Goal: Task Accomplishment & Management: Complete application form

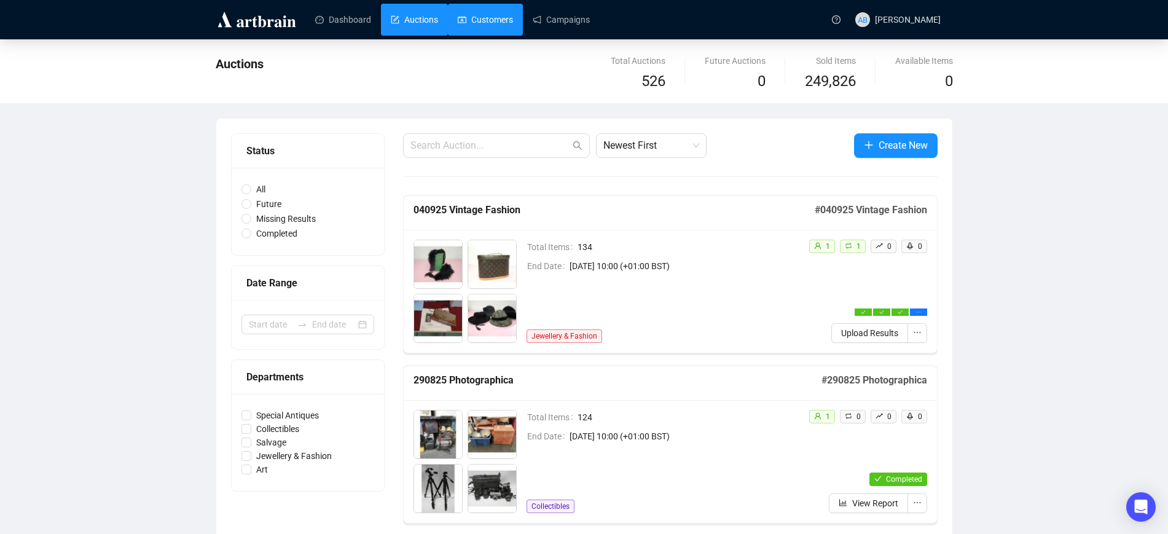
click at [486, 28] on link "Customers" at bounding box center [485, 20] width 55 height 32
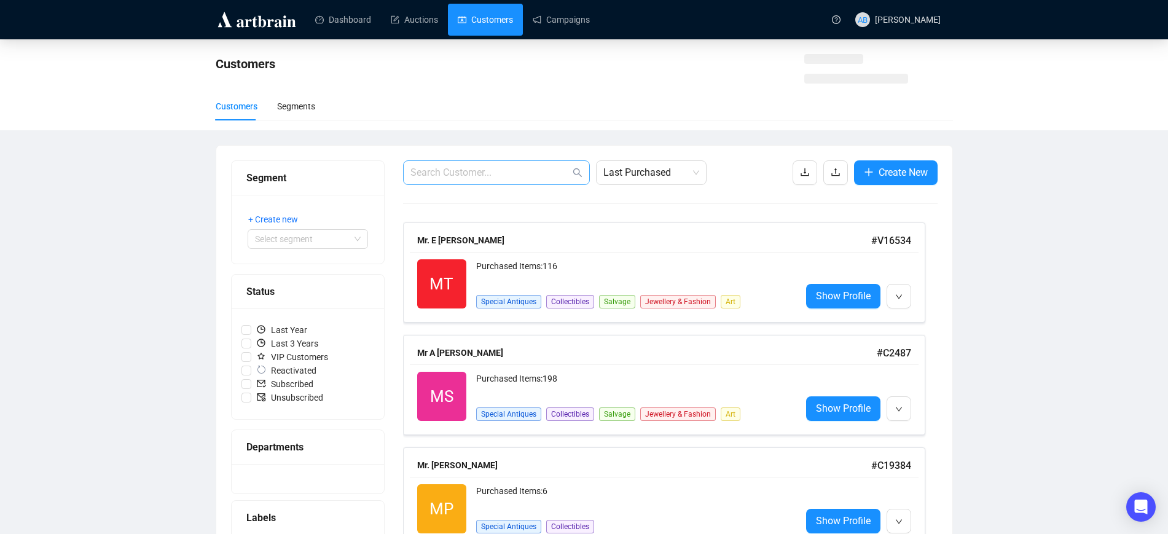
click at [498, 164] on span at bounding box center [496, 172] width 187 height 25
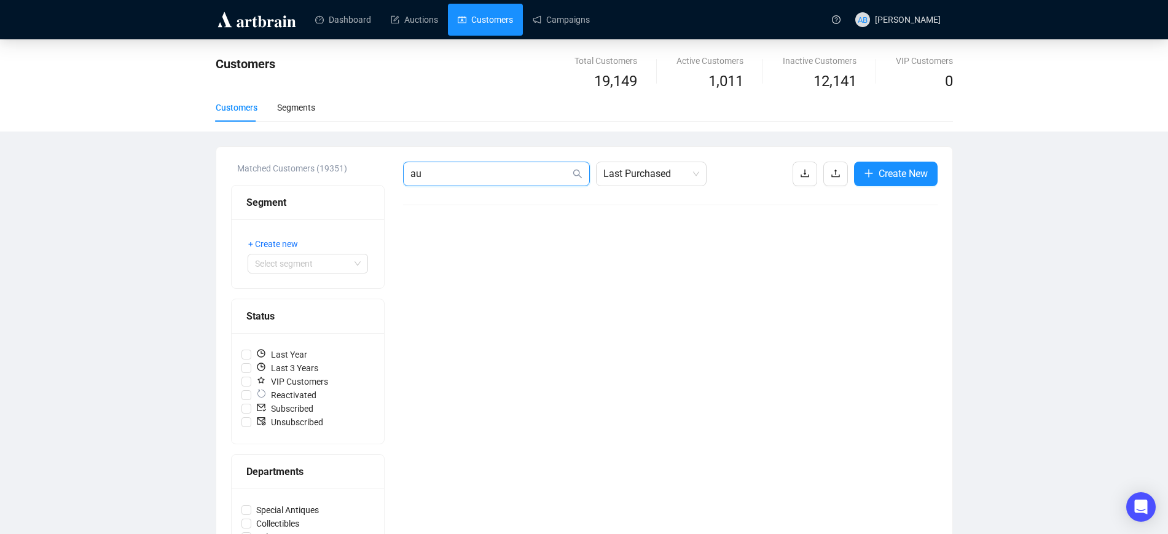
type input "a"
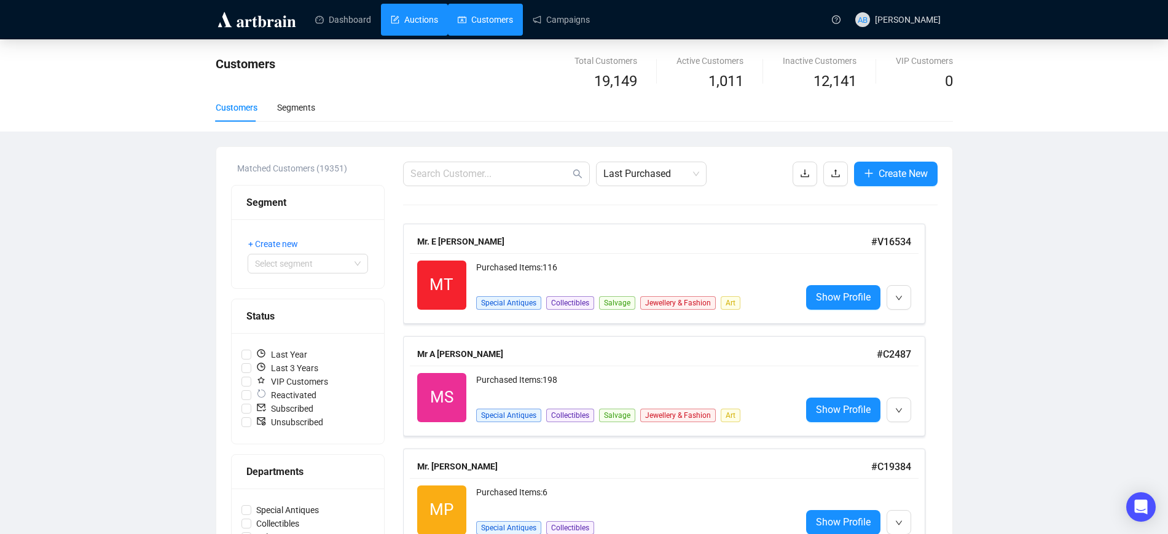
click at [423, 27] on link "Auctions" at bounding box center [414, 20] width 47 height 32
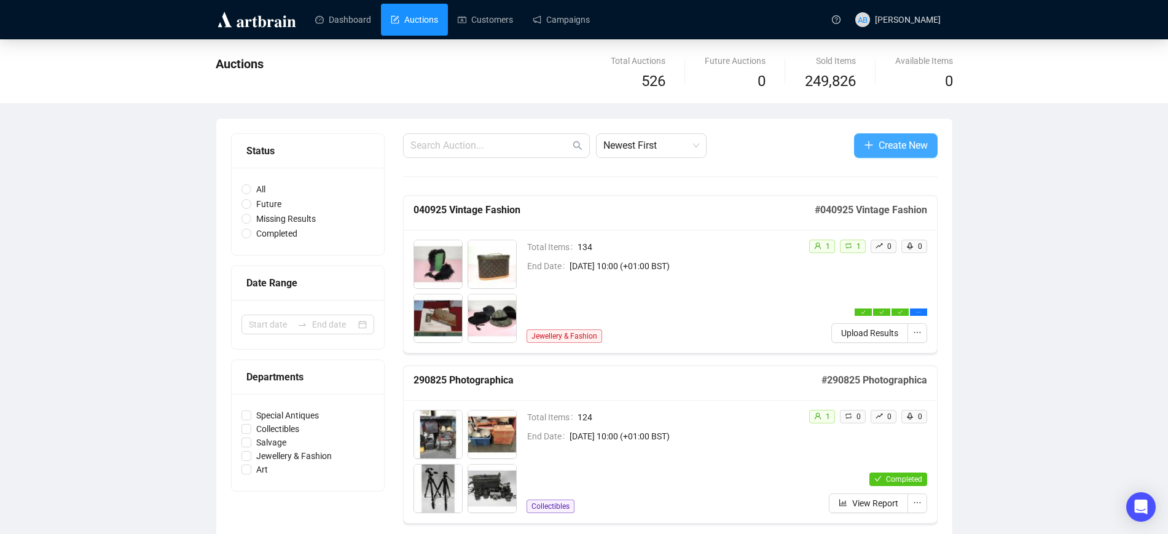
click at [898, 144] on span "Create New" at bounding box center [903, 145] width 49 height 15
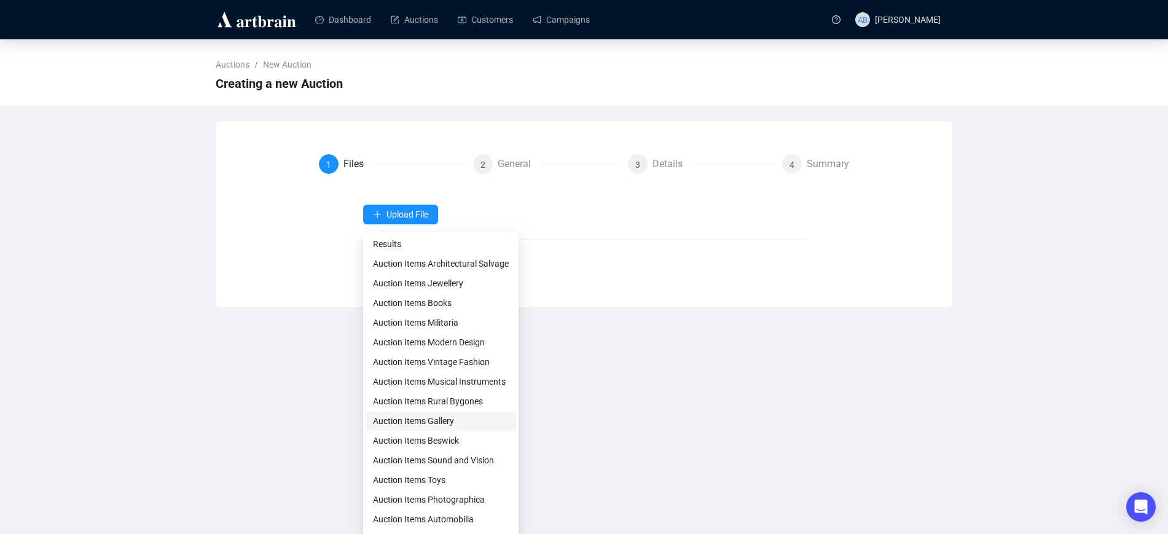
click at [441, 415] on span "Auction Items Gallery" at bounding box center [441, 421] width 136 height 14
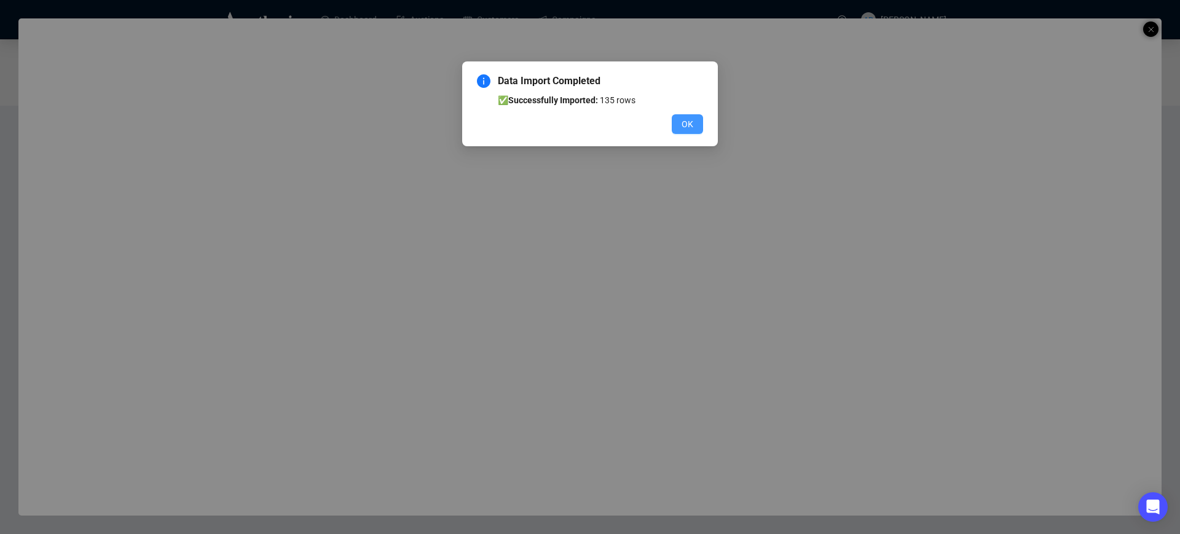
click at [686, 122] on span "OK" at bounding box center [687, 124] width 12 height 14
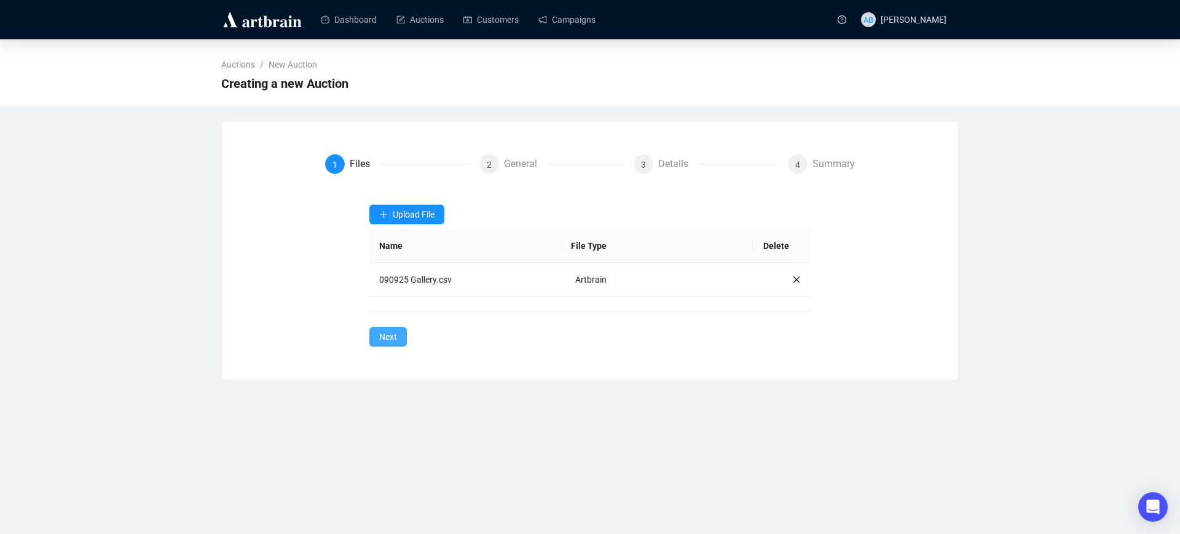
click at [394, 331] on span "Next" at bounding box center [388, 337] width 18 height 14
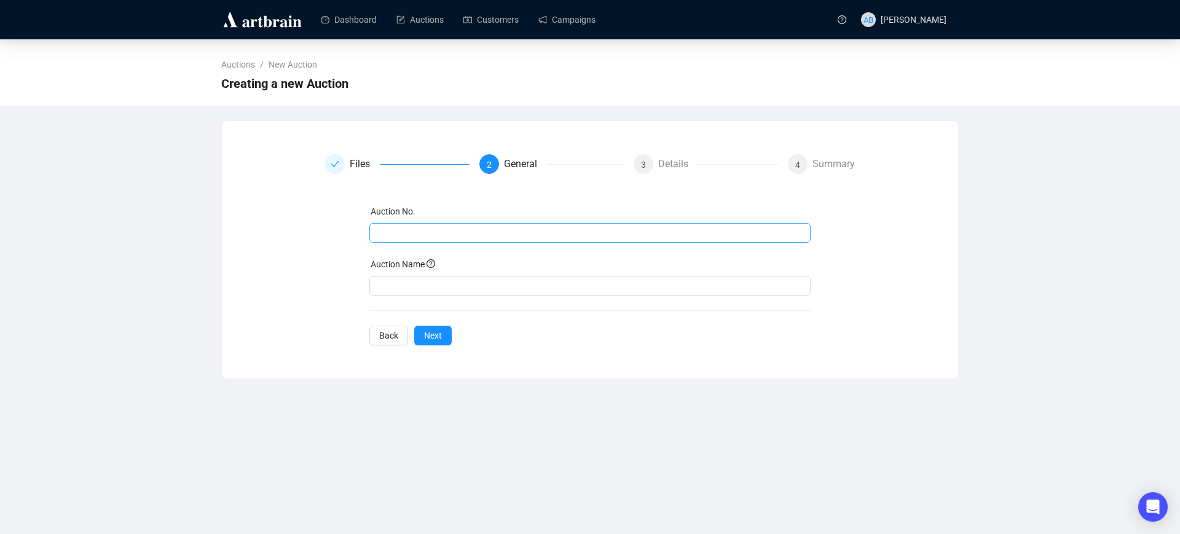
click at [463, 225] on span at bounding box center [590, 233] width 442 height 20
drag, startPoint x: 453, startPoint y: 230, endPoint x: 273, endPoint y: 230, distance: 180.6
click at [273, 230] on div "Files 2 General 3 Details 4 Summary Auction No. 090925 Gallery Auction Name Bac…" at bounding box center [590, 249] width 707 height 191
type input "090925 Gallery"
click at [402, 292] on input "text" at bounding box center [590, 286] width 442 height 20
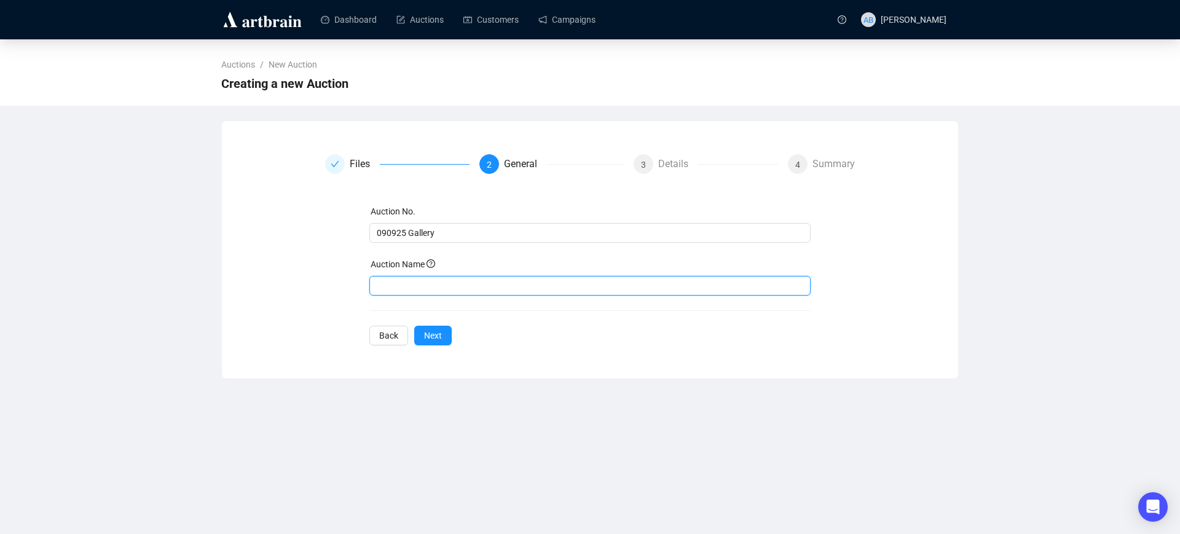
paste input "090925 Gallery"
type input "090925 Gallery"
click at [433, 338] on span "Next" at bounding box center [433, 336] width 18 height 14
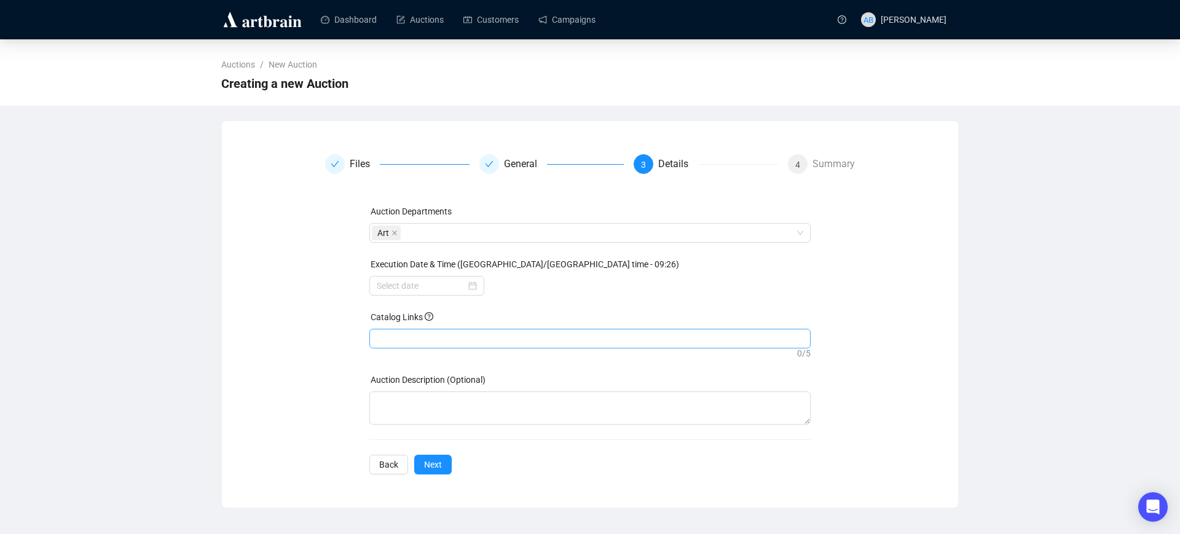
click at [449, 330] on div at bounding box center [590, 338] width 437 height 17
paste input "[URL][DOMAIN_NAME]"
type input "[URL][DOMAIN_NAME]"
click at [432, 471] on button "Next" at bounding box center [432, 465] width 37 height 20
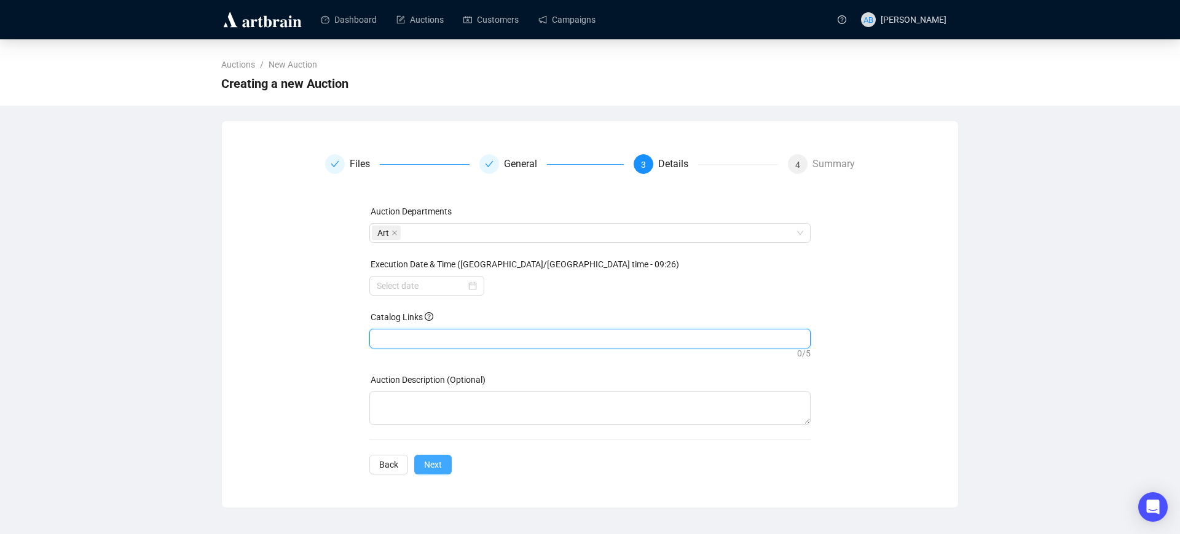
scroll to position [0, 0]
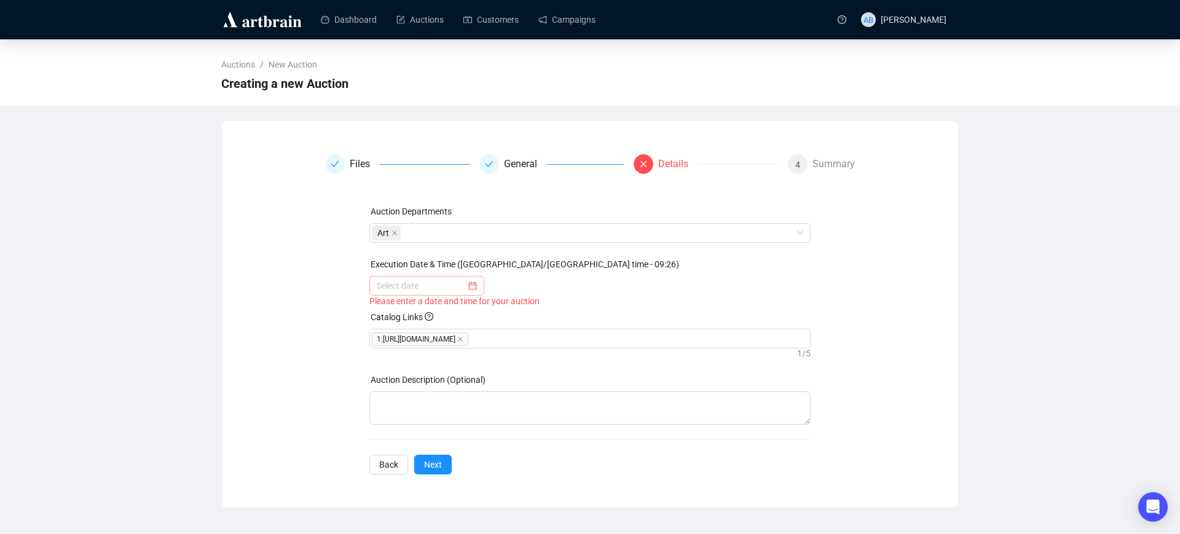
click at [474, 285] on div at bounding box center [427, 286] width 100 height 14
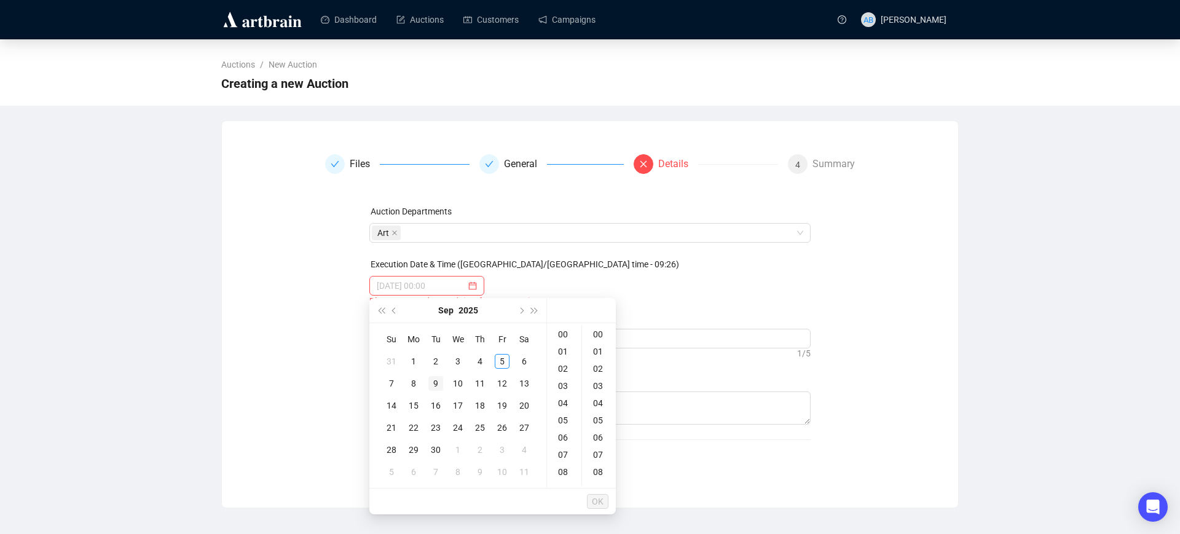
click at [439, 381] on div "9" at bounding box center [435, 383] width 15 height 15
click at [565, 428] on div "10" at bounding box center [563, 429] width 29 height 17
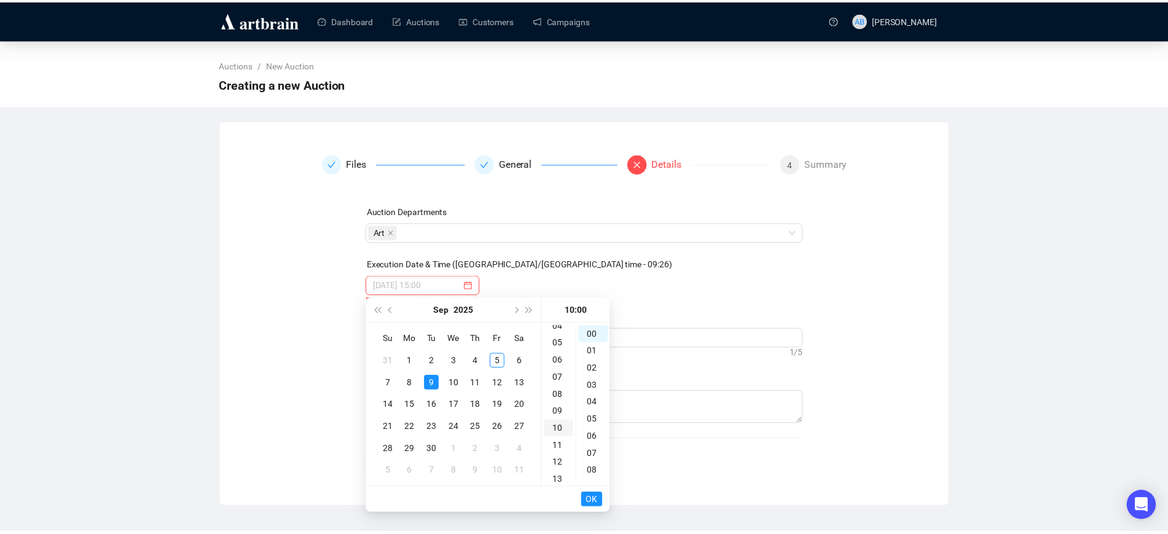
scroll to position [172, 0]
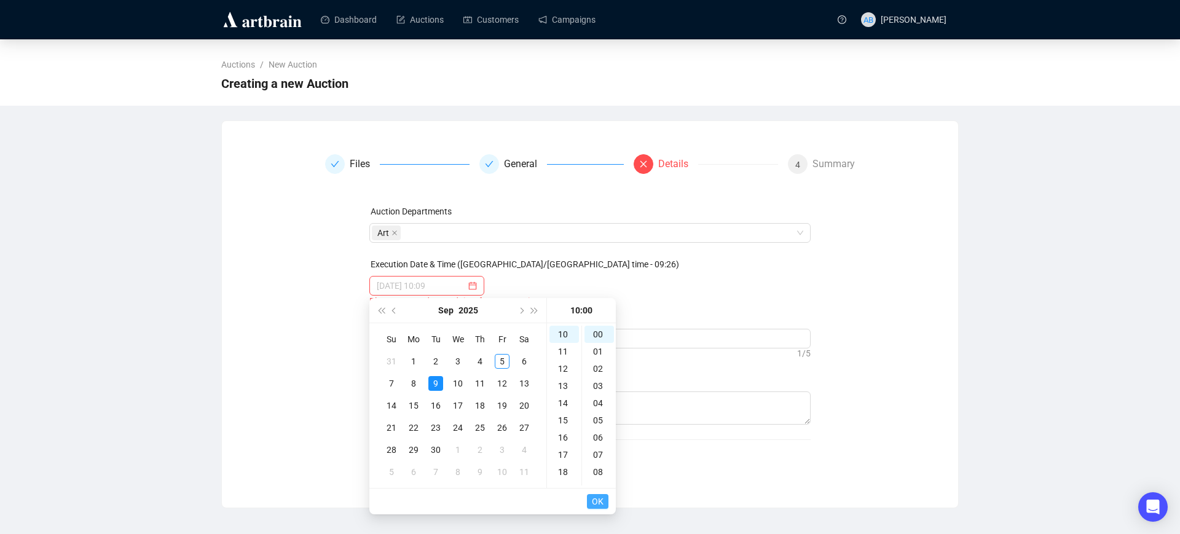
type input "[DATE] 10:00"
click at [601, 502] on span "OK" at bounding box center [598, 501] width 12 height 23
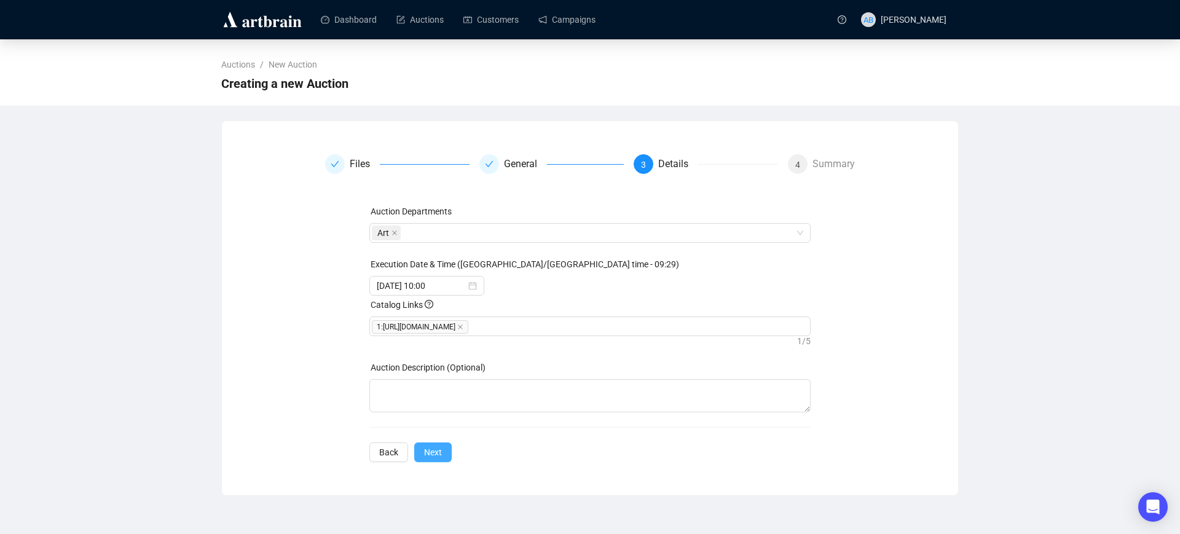
click at [424, 459] on span "Next" at bounding box center [433, 452] width 18 height 14
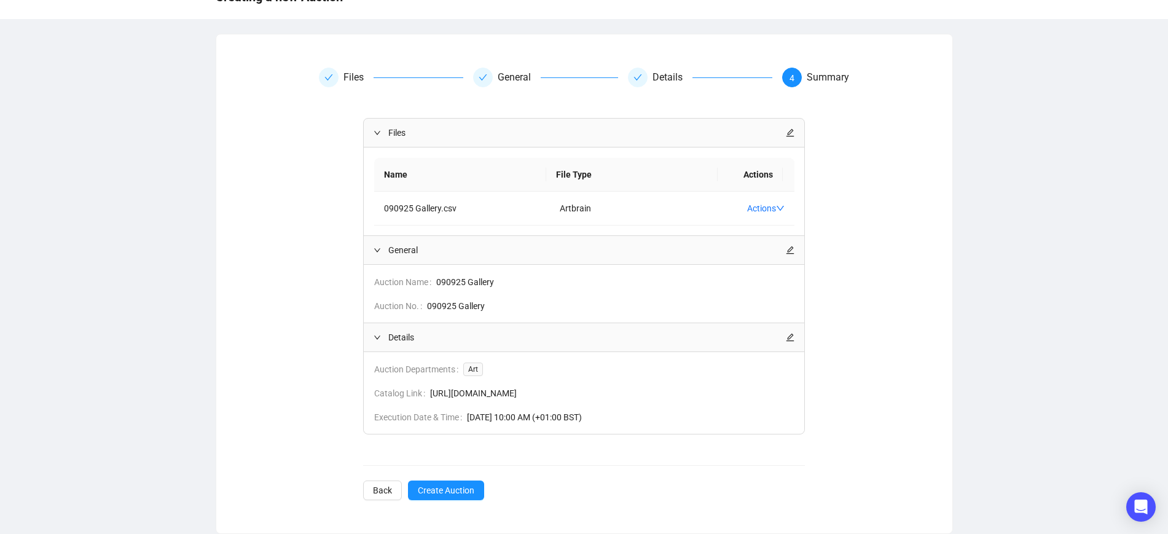
scroll to position [100, 0]
click at [447, 487] on span "Create Auction" at bounding box center [446, 491] width 57 height 14
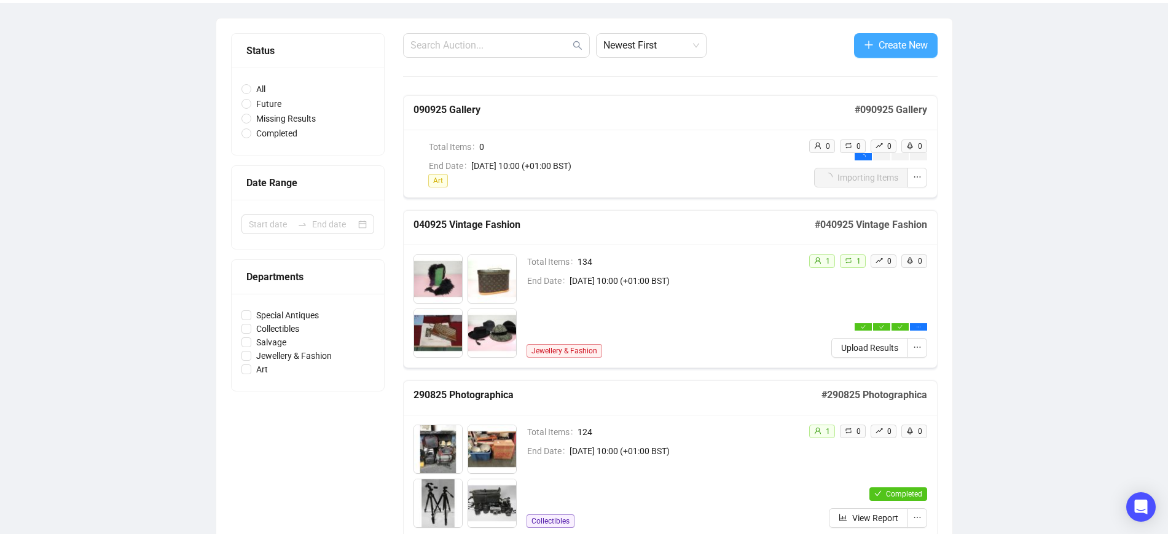
click at [913, 42] on span "Create New" at bounding box center [903, 44] width 49 height 15
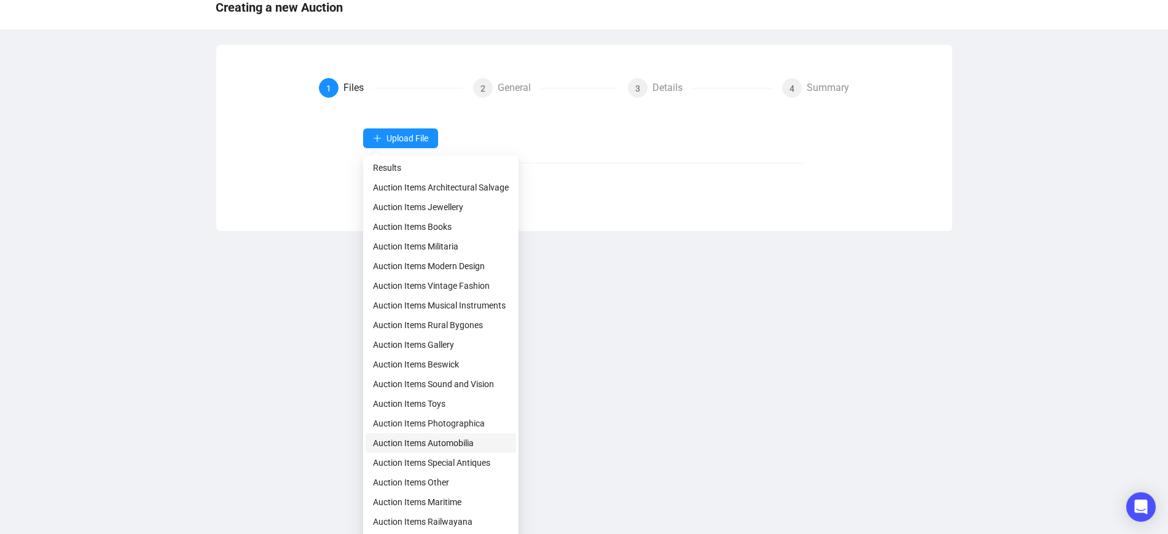
scroll to position [77, 0]
click at [450, 460] on span "Auction Items Special Antiques" at bounding box center [441, 462] width 136 height 14
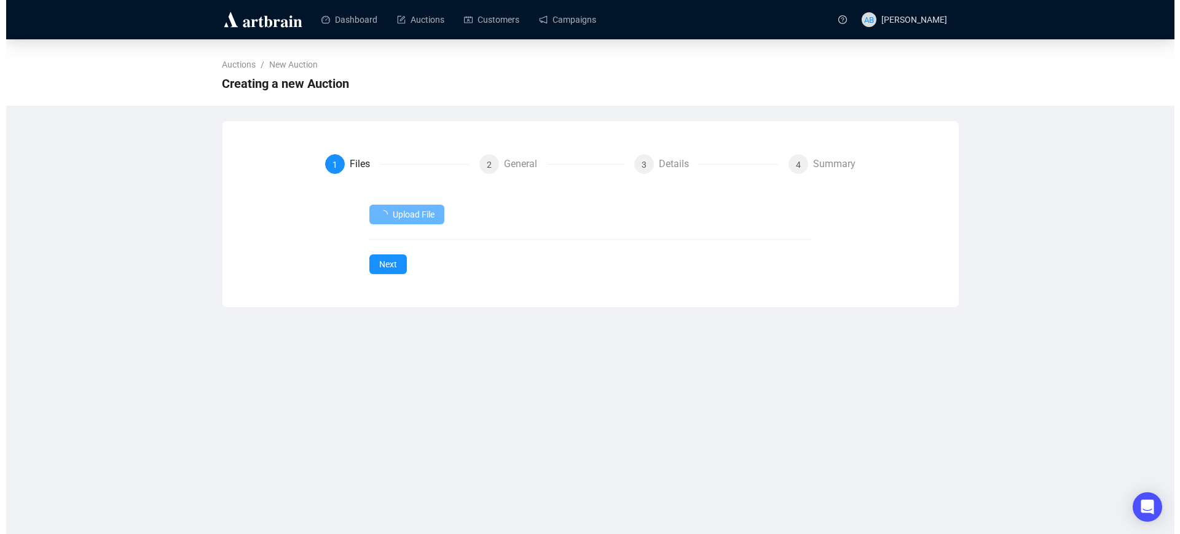
scroll to position [0, 0]
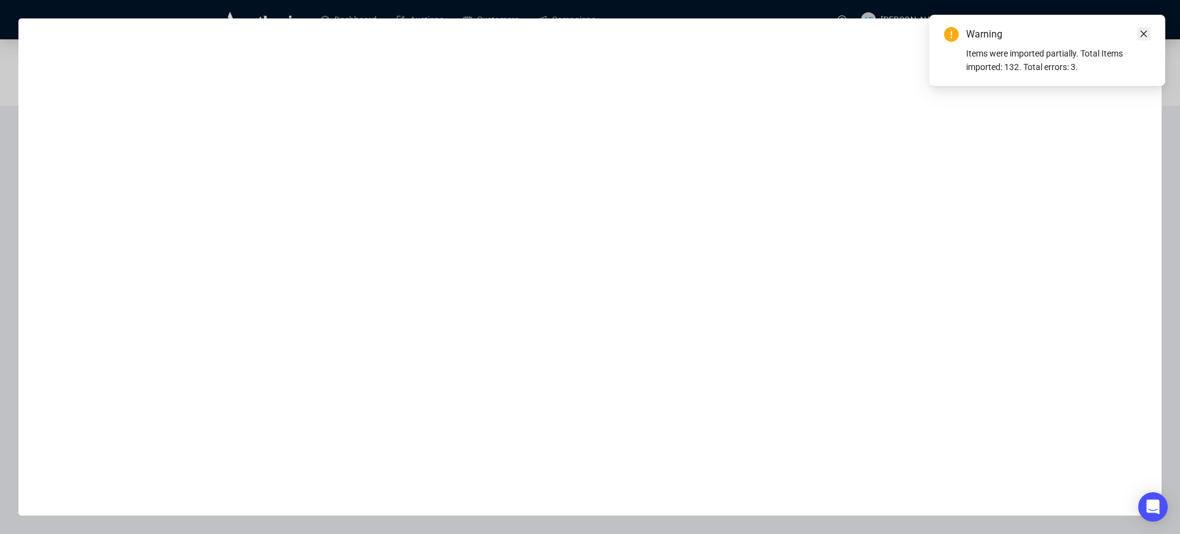
click at [1142, 33] on icon "close" at bounding box center [1143, 34] width 7 height 7
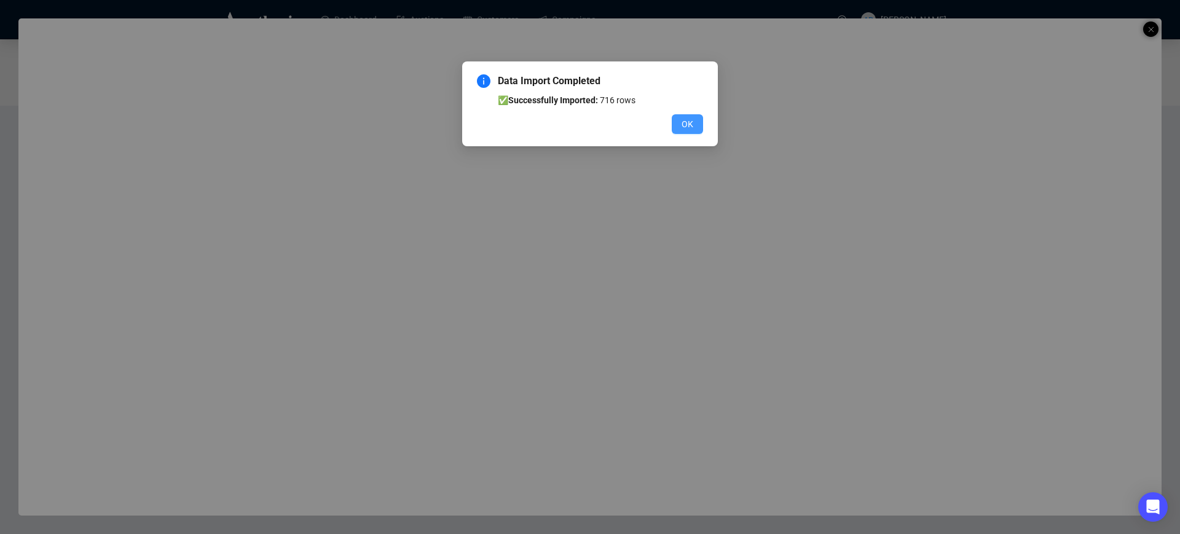
click at [696, 126] on button "OK" at bounding box center [687, 124] width 31 height 20
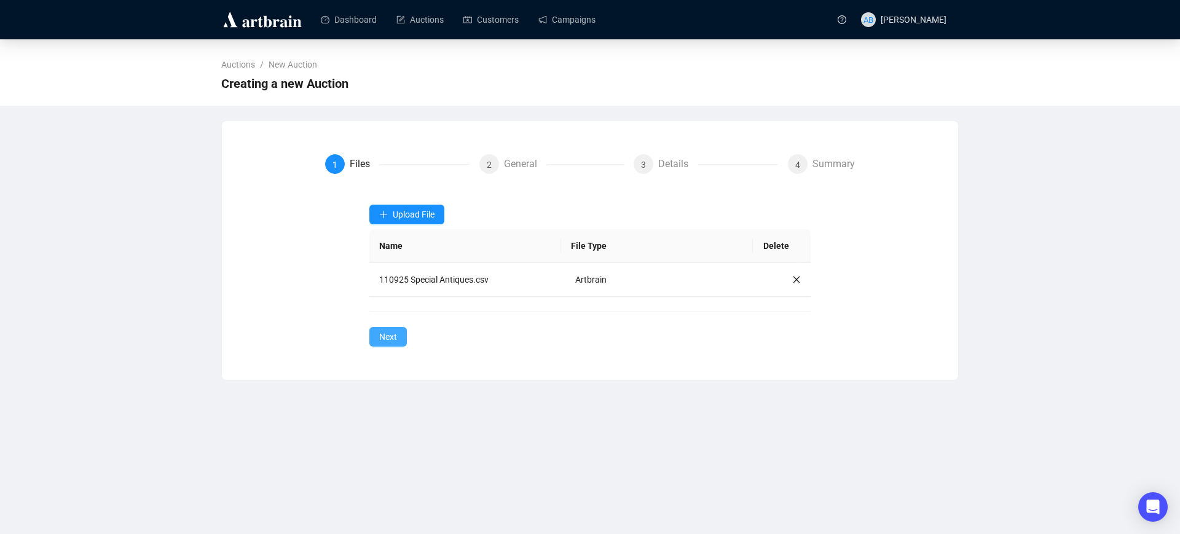
click at [385, 337] on span "Next" at bounding box center [388, 337] width 18 height 14
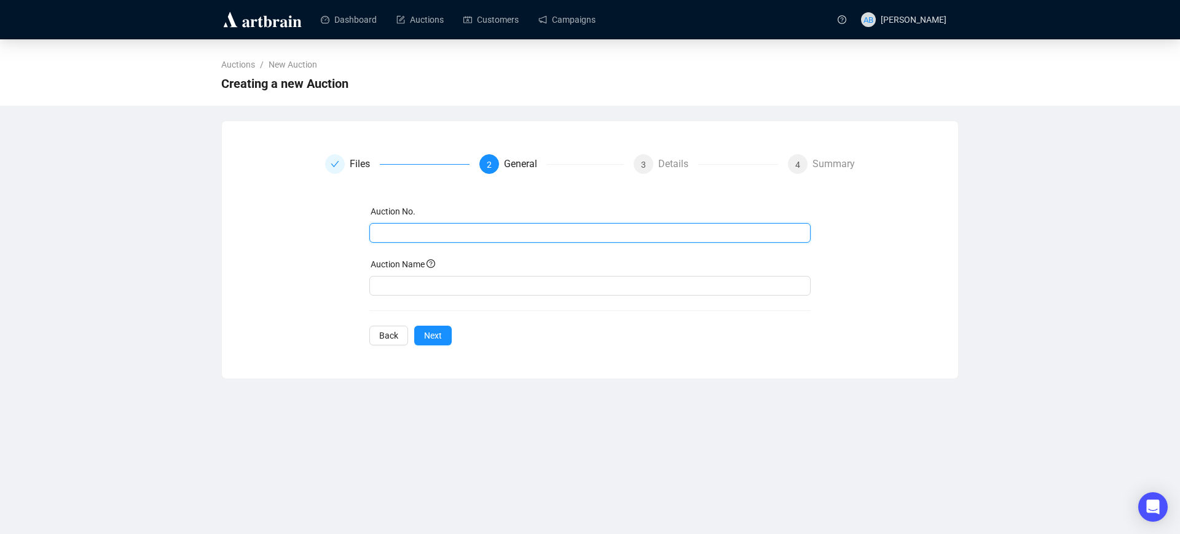
click at [429, 233] on input "text" at bounding box center [589, 233] width 425 height 14
drag, startPoint x: 500, startPoint y: 236, endPoint x: 303, endPoint y: 229, distance: 196.7
click at [300, 231] on div "Files 2 General 3 Details 4 Summary Auction No. 110925 Special Antiques Auction…" at bounding box center [590, 249] width 707 height 191
type input "110925 Special Antiques"
click at [472, 286] on input "text" at bounding box center [590, 286] width 442 height 20
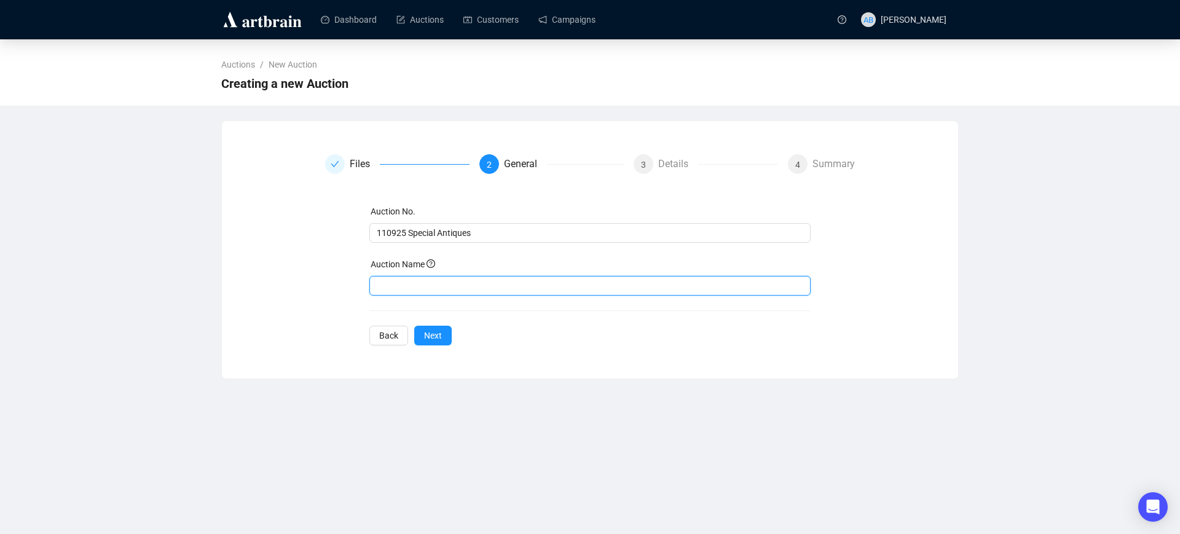
paste input "110925 Special Antiques"
type input "110925 Special Antiques"
click at [444, 332] on button "Next" at bounding box center [432, 336] width 37 height 20
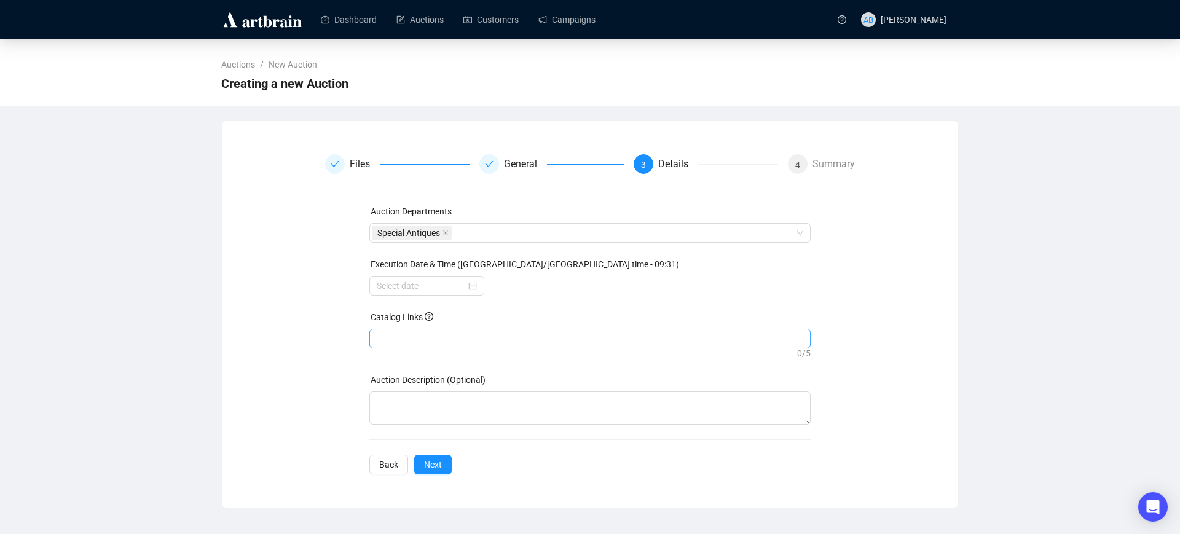
click at [421, 334] on div at bounding box center [590, 338] width 437 height 17
paste input "[URL][DOMAIN_NAME]"
type input "[URL][DOMAIN_NAME]"
click at [427, 458] on div "Auction Departments Special Antiques Execution Date & Time ([GEOGRAPHIC_DATA]/[…" at bounding box center [590, 340] width 442 height 270
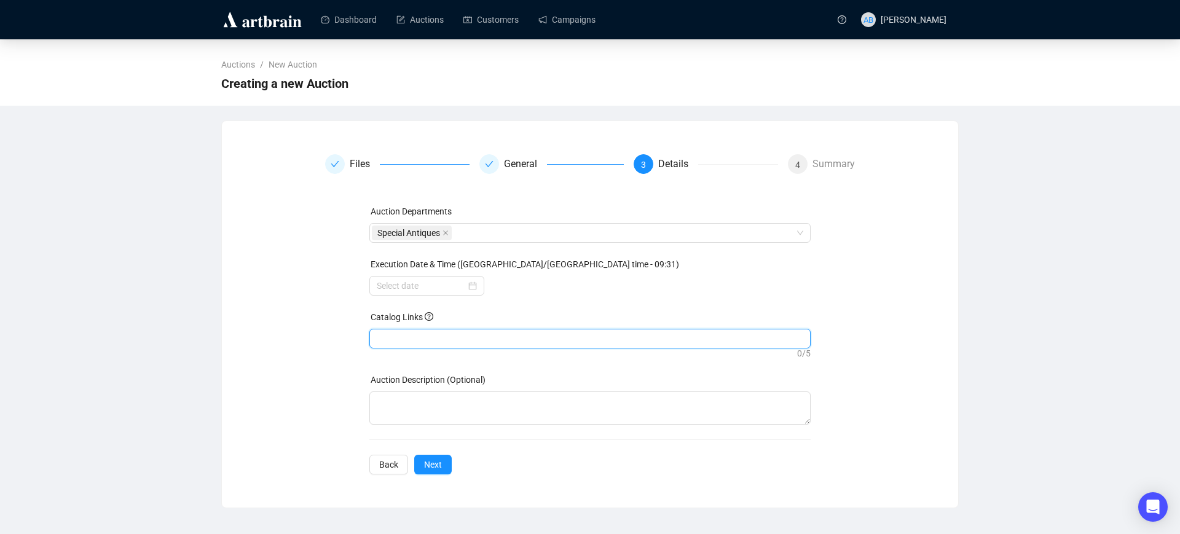
scroll to position [0, 0]
click at [435, 471] on span "Next" at bounding box center [433, 465] width 18 height 14
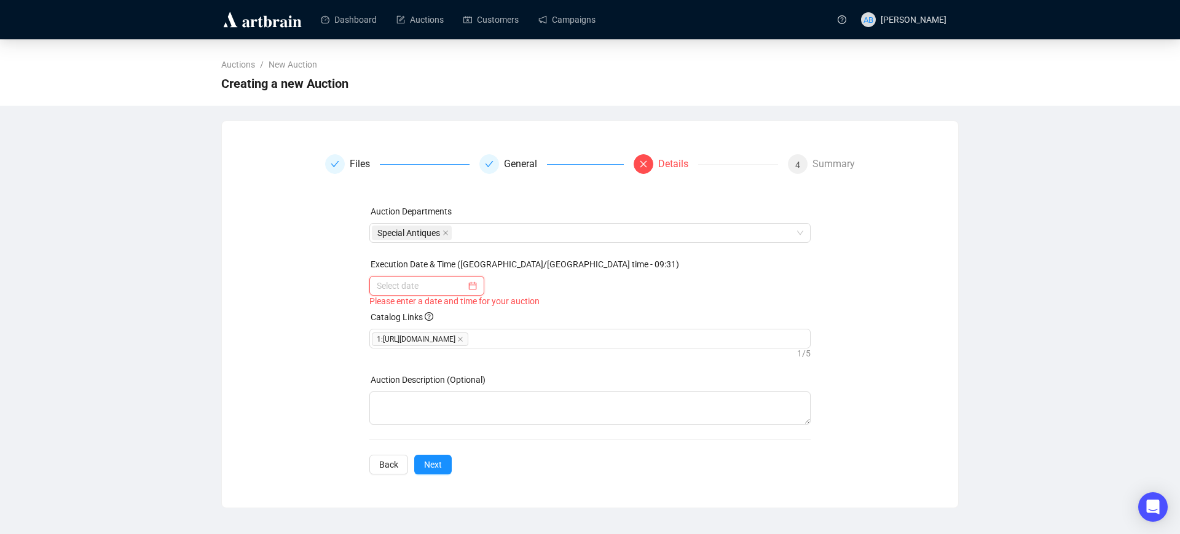
click at [435, 288] on input at bounding box center [421, 286] width 89 height 14
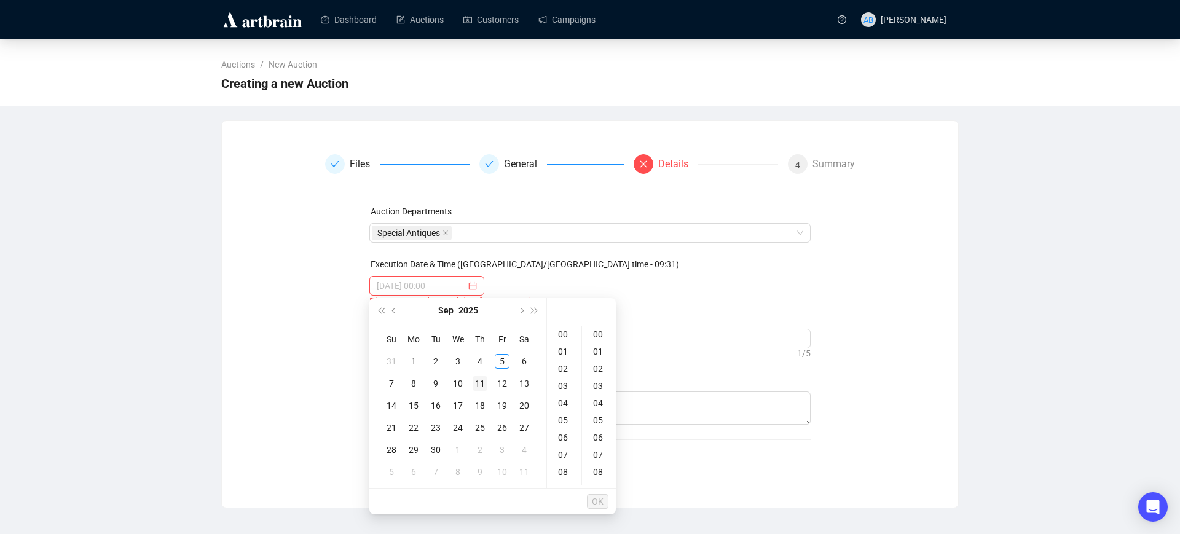
click at [482, 384] on div "11" at bounding box center [479, 383] width 15 height 15
click at [562, 428] on div "10" at bounding box center [563, 429] width 29 height 17
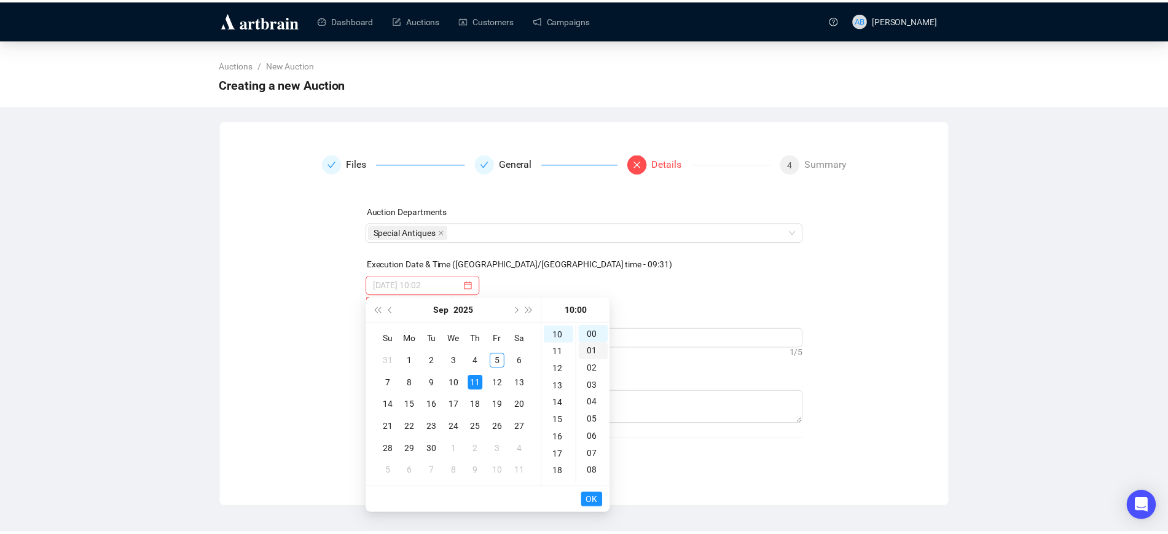
scroll to position [172, 0]
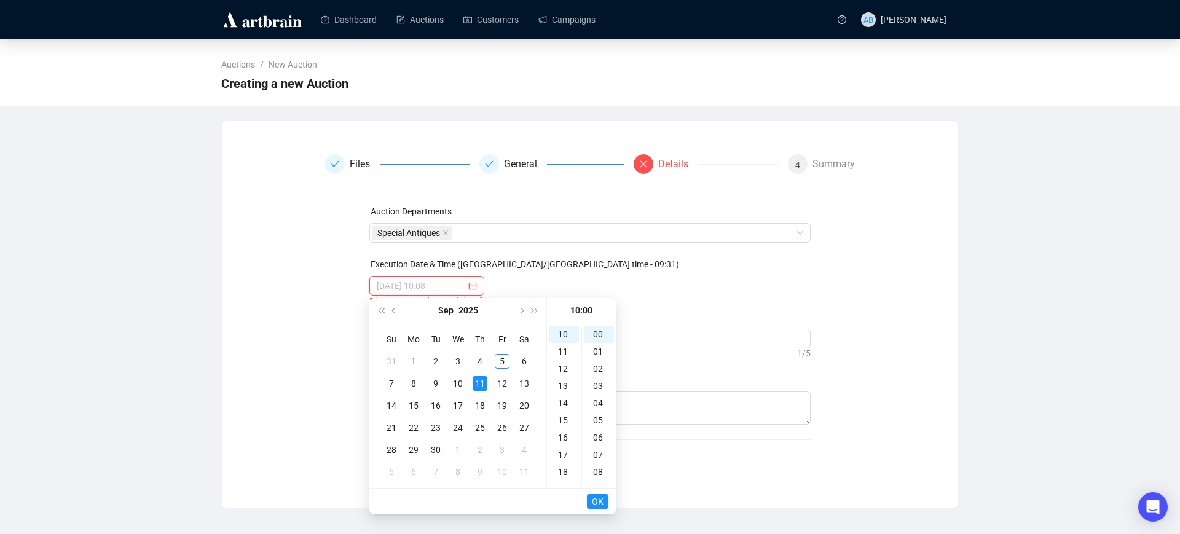
type input "[DATE] 10:00"
click at [599, 501] on span "OK" at bounding box center [598, 501] width 12 height 23
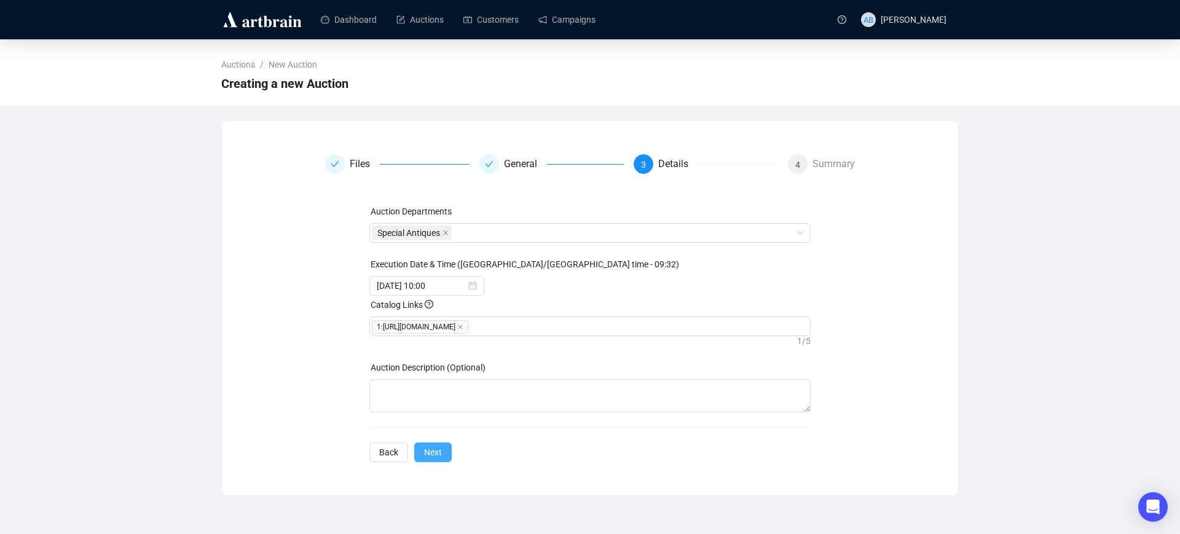
click at [428, 457] on button "Next" at bounding box center [432, 452] width 37 height 20
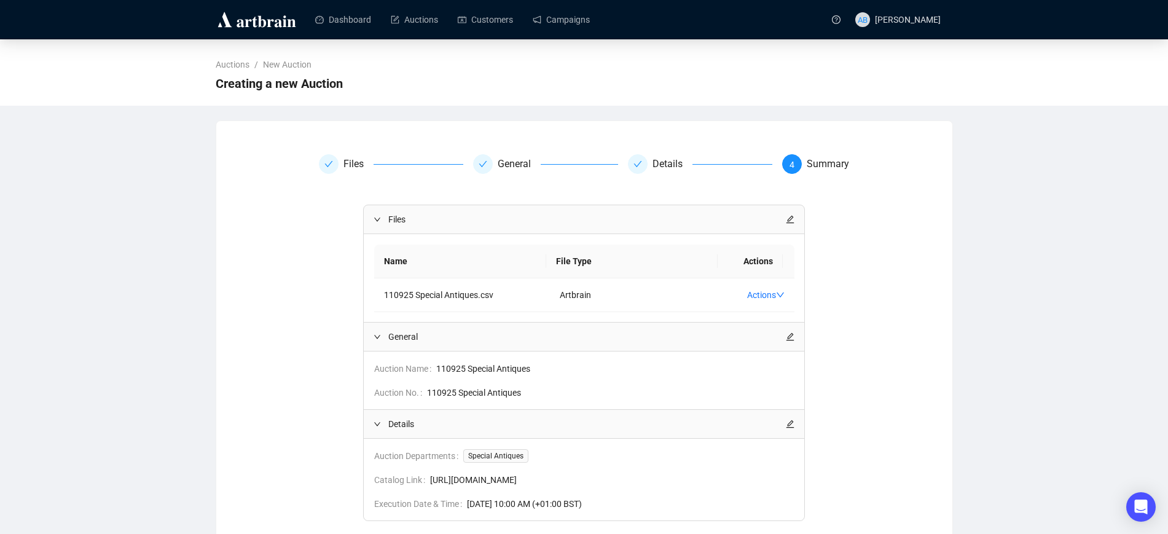
scroll to position [100, 0]
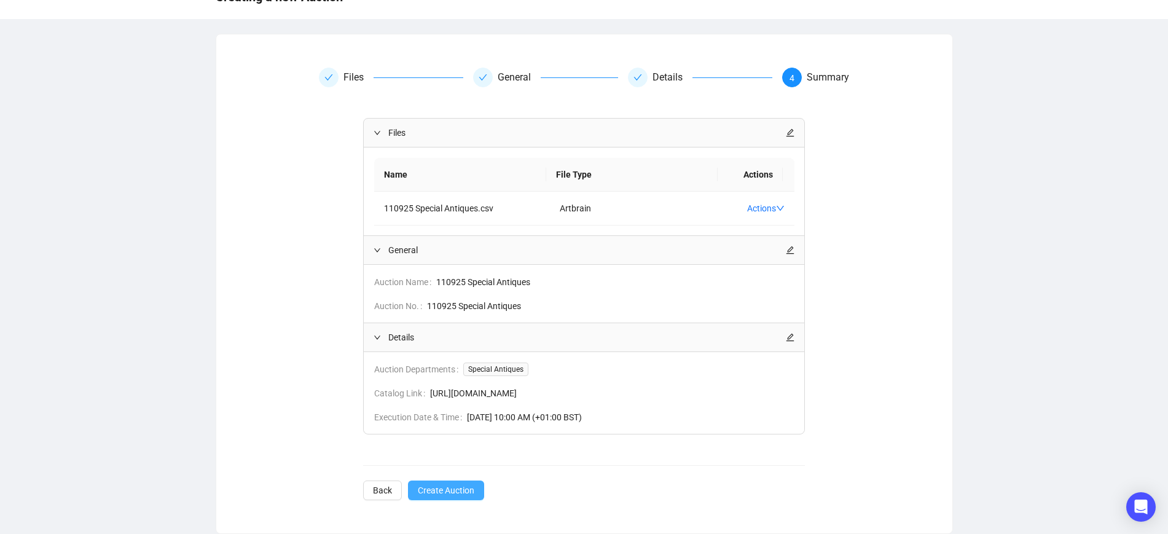
click at [460, 486] on span "Create Auction" at bounding box center [446, 491] width 57 height 14
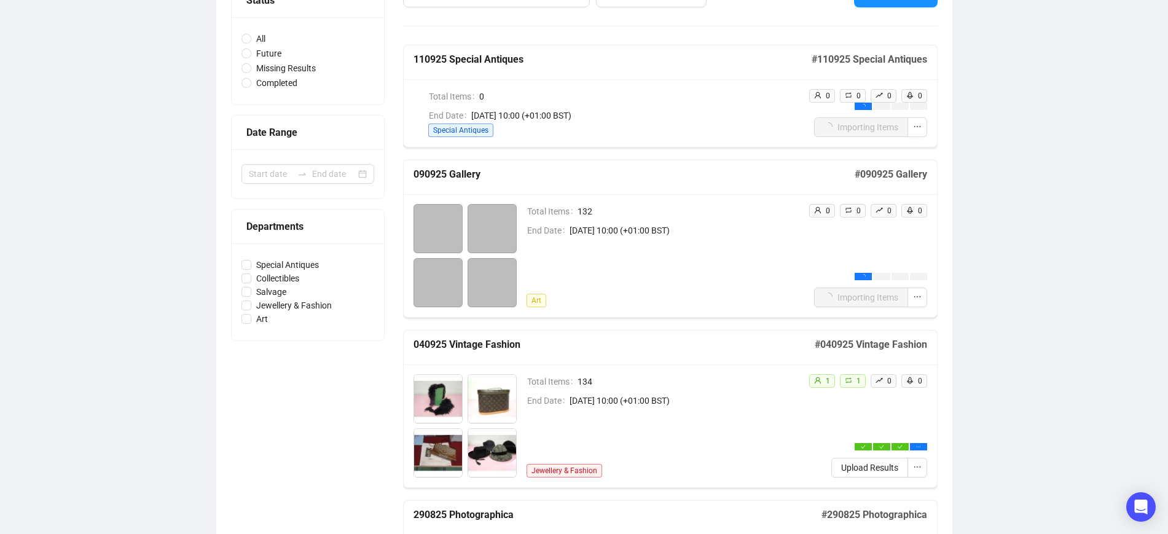
scroll to position [177, 0]
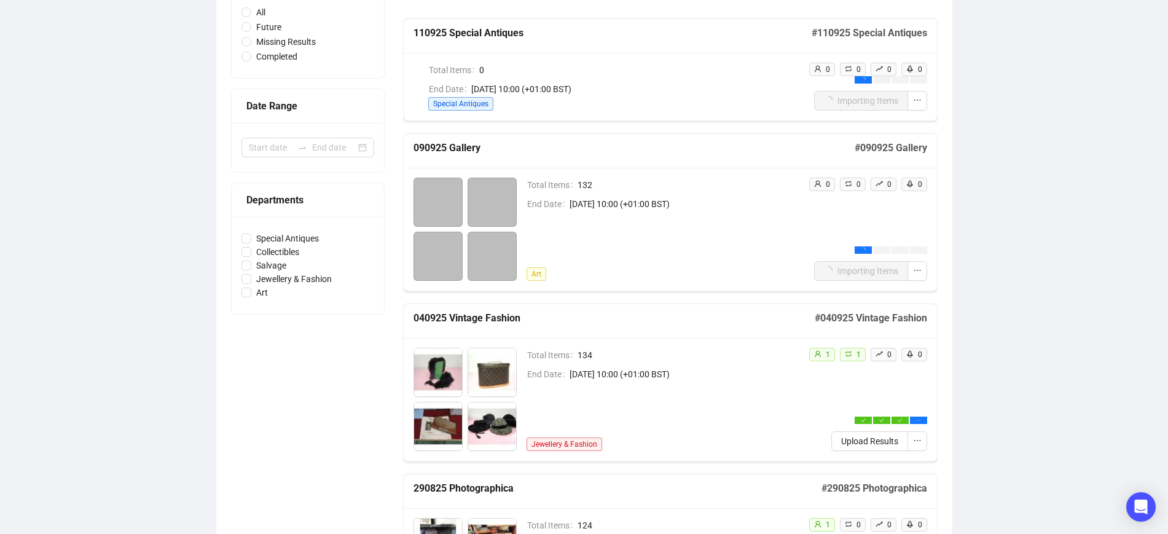
click at [707, 249] on div "Total Items 132 End Date [DATE] 10:00 (+01:00 BST) Art" at bounding box center [663, 229] width 272 height 103
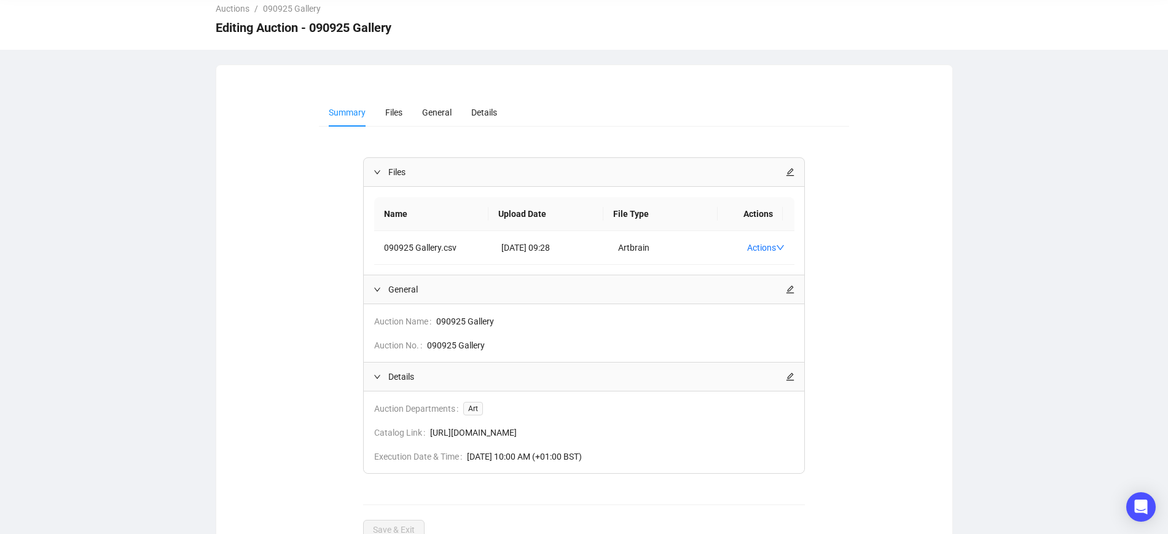
scroll to position [109, 0]
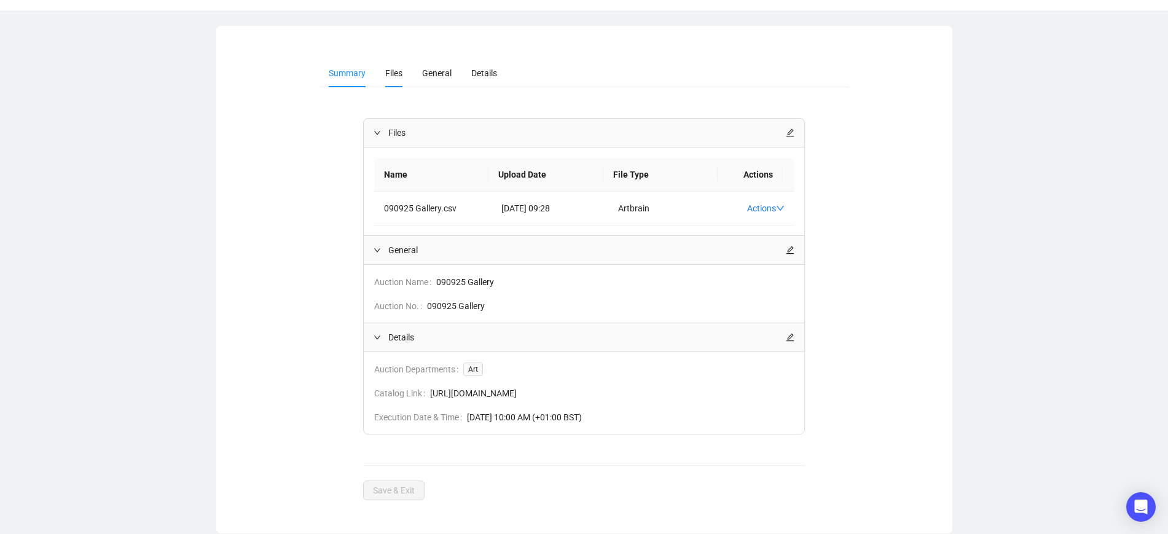
click at [386, 68] on span "Files" at bounding box center [393, 73] width 17 height 10
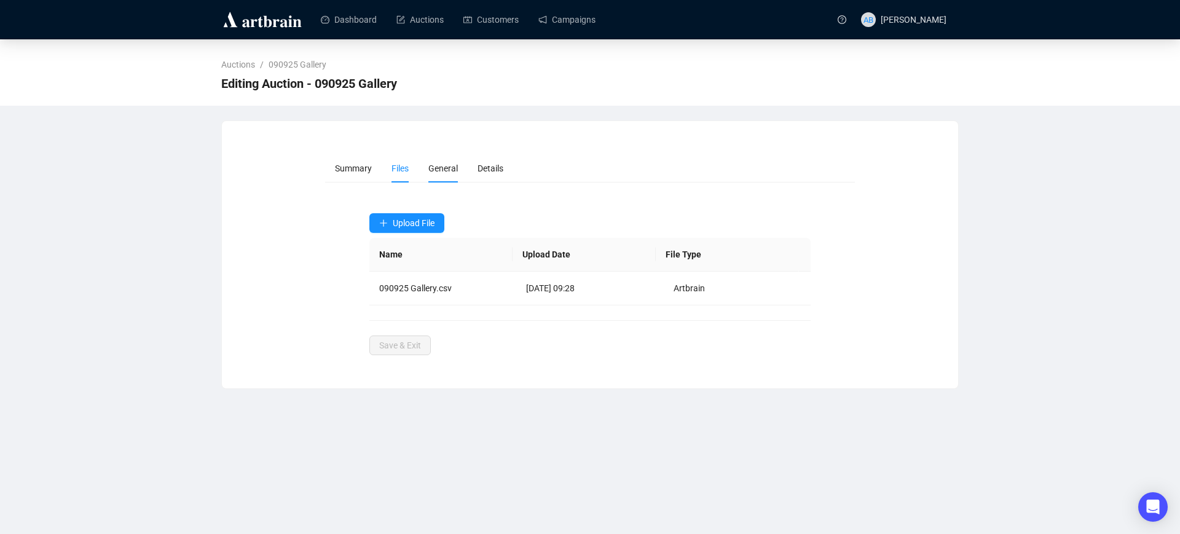
click at [449, 163] on span "General" at bounding box center [442, 168] width 29 height 10
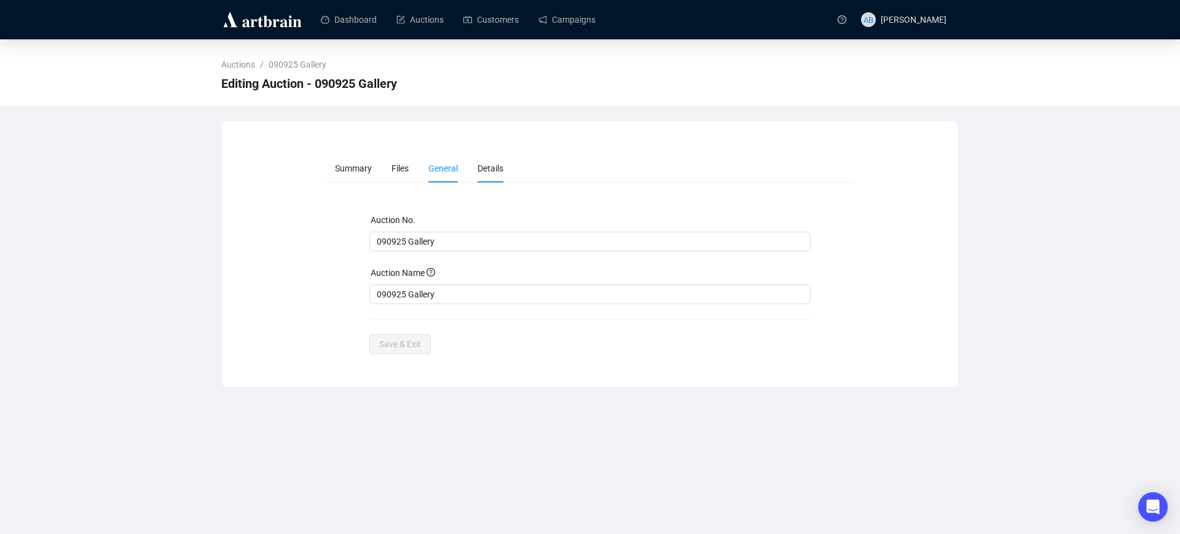
click at [477, 167] on span "Details" at bounding box center [490, 168] width 26 height 10
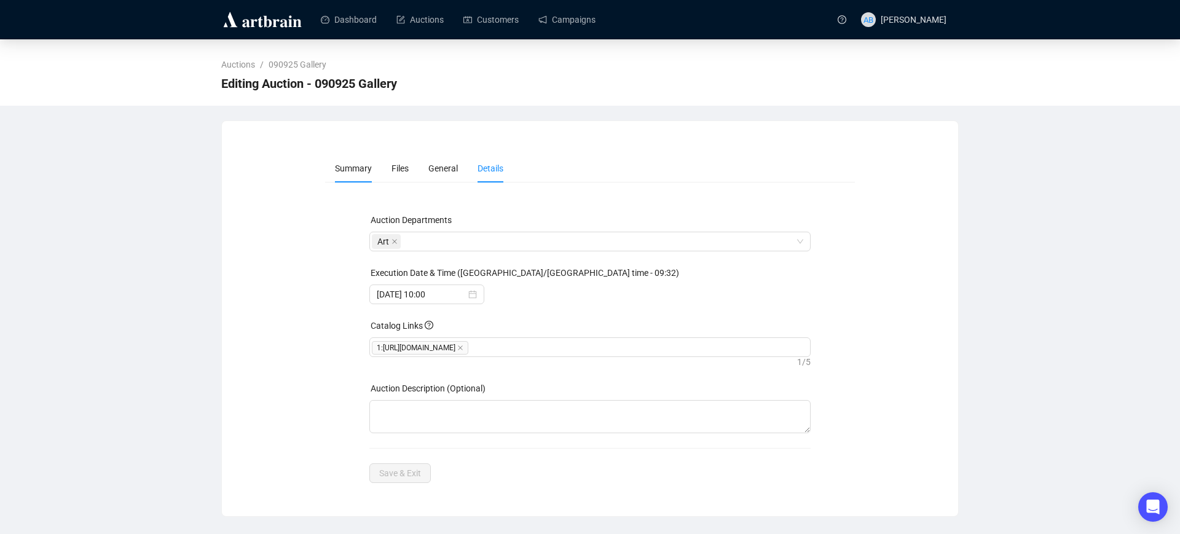
click at [351, 165] on span "Summary" at bounding box center [353, 168] width 37 height 10
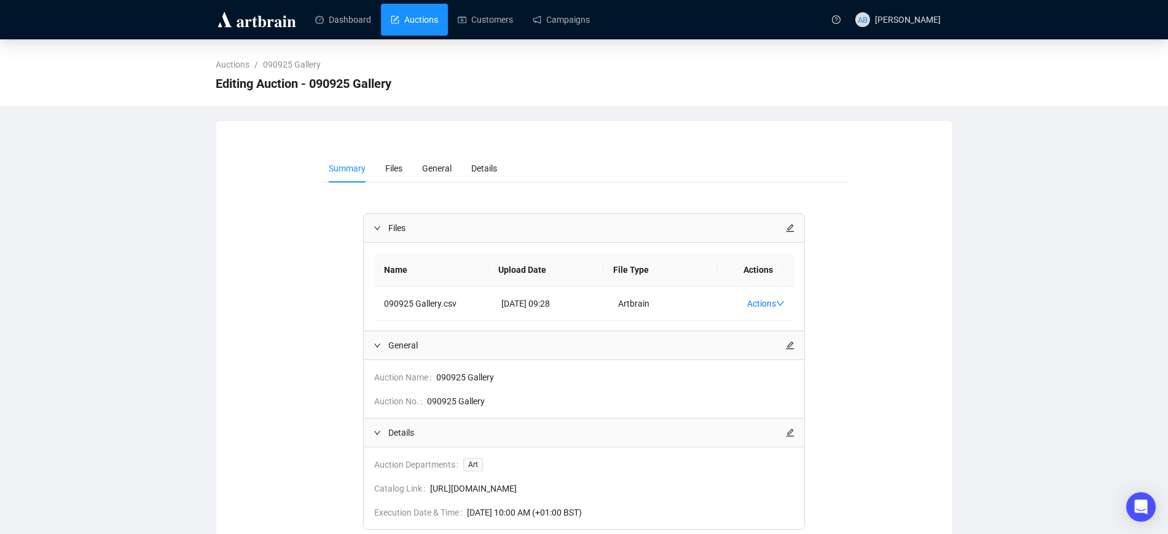
click at [409, 21] on link "Auctions" at bounding box center [414, 20] width 47 height 32
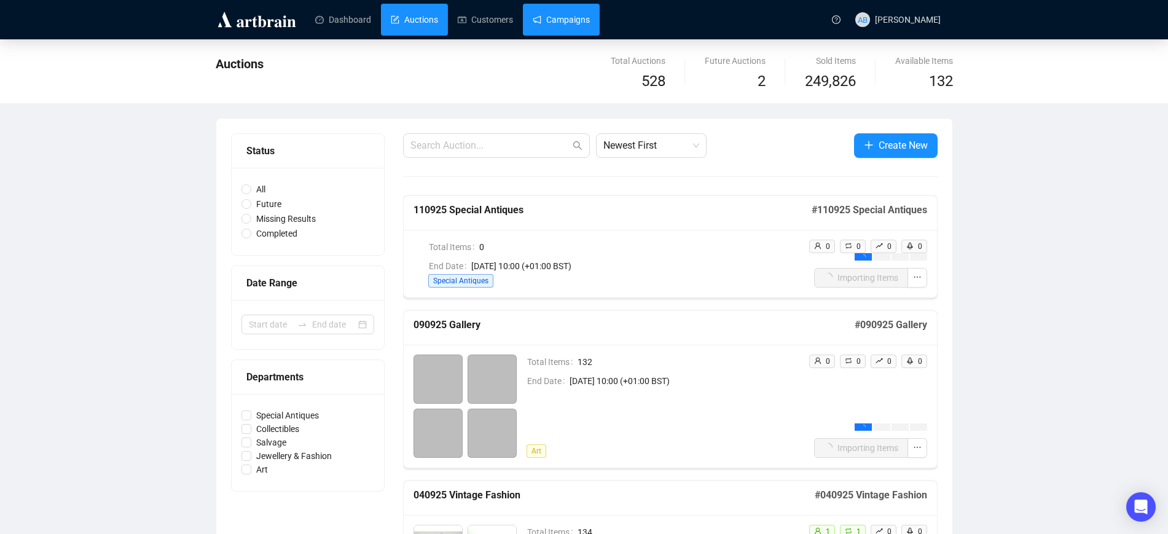
click at [575, 18] on link "Campaigns" at bounding box center [561, 20] width 57 height 32
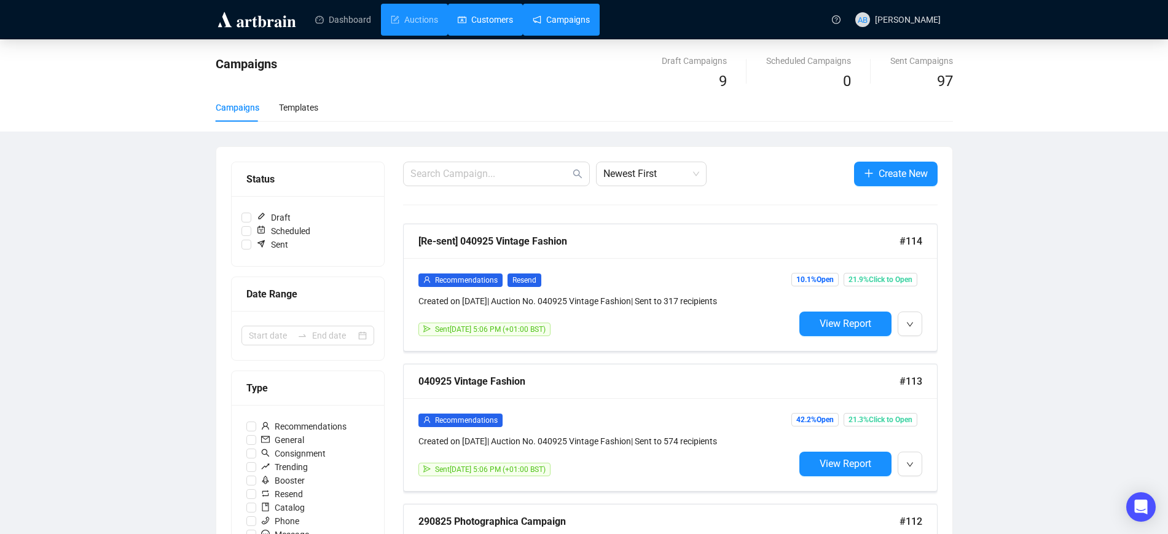
drag, startPoint x: 419, startPoint y: 17, endPoint x: 458, endPoint y: 34, distance: 42.7
click at [419, 17] on link "Auctions" at bounding box center [414, 20] width 47 height 32
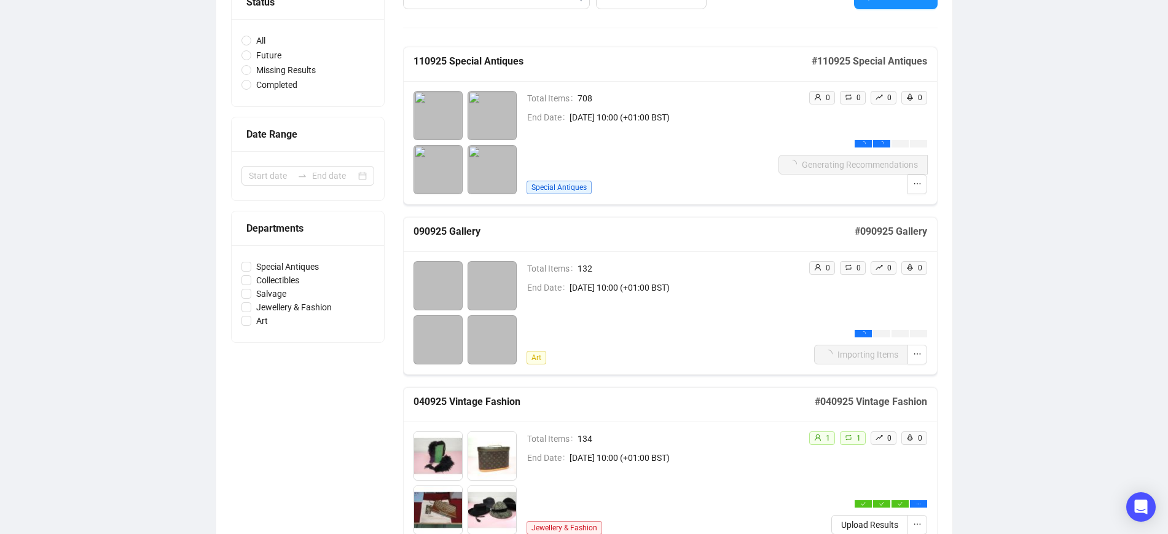
scroll to position [154, 0]
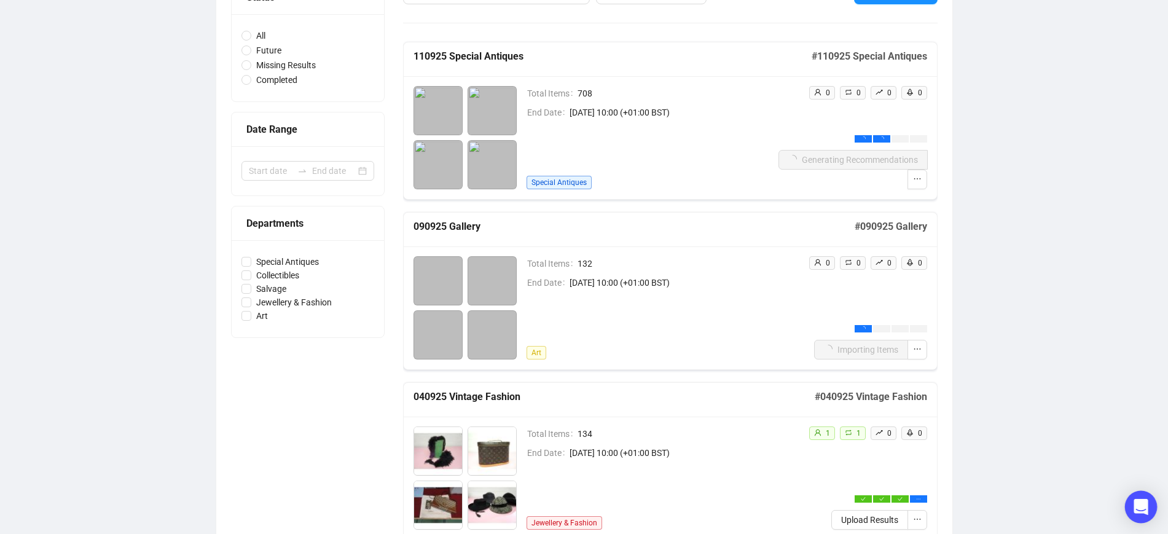
click at [1139, 503] on icon "Open Intercom Messenger" at bounding box center [1141, 507] width 14 height 16
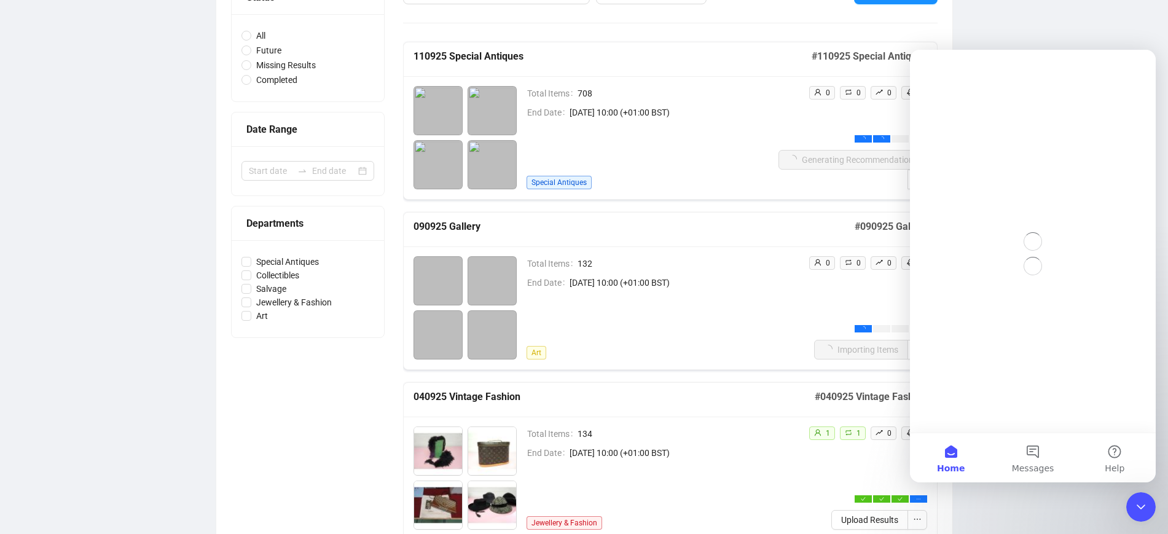
scroll to position [0, 0]
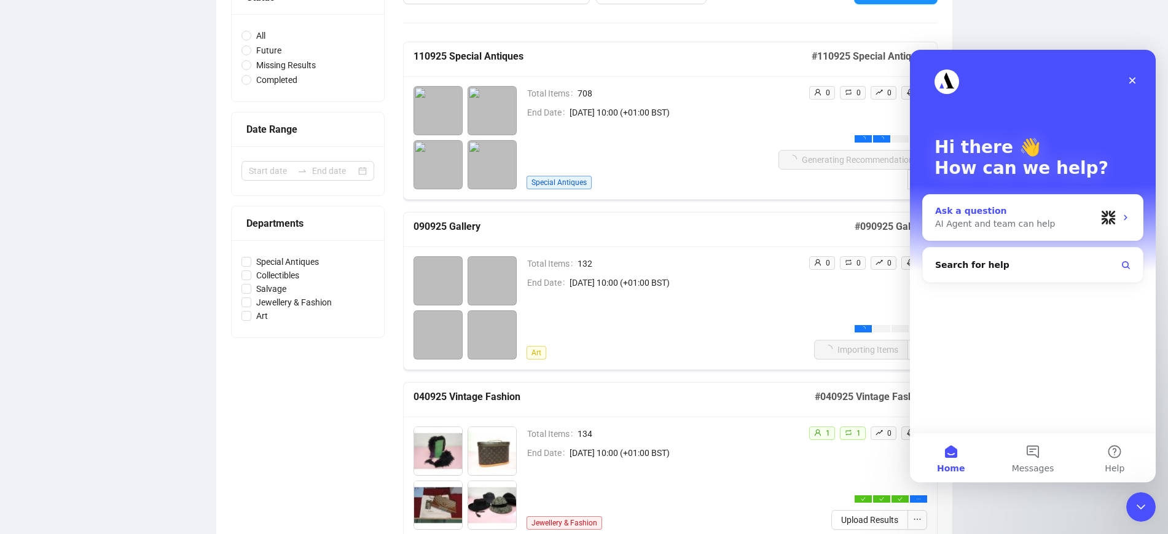
click at [1051, 227] on div "AI Agent and team can help" at bounding box center [1015, 223] width 161 height 13
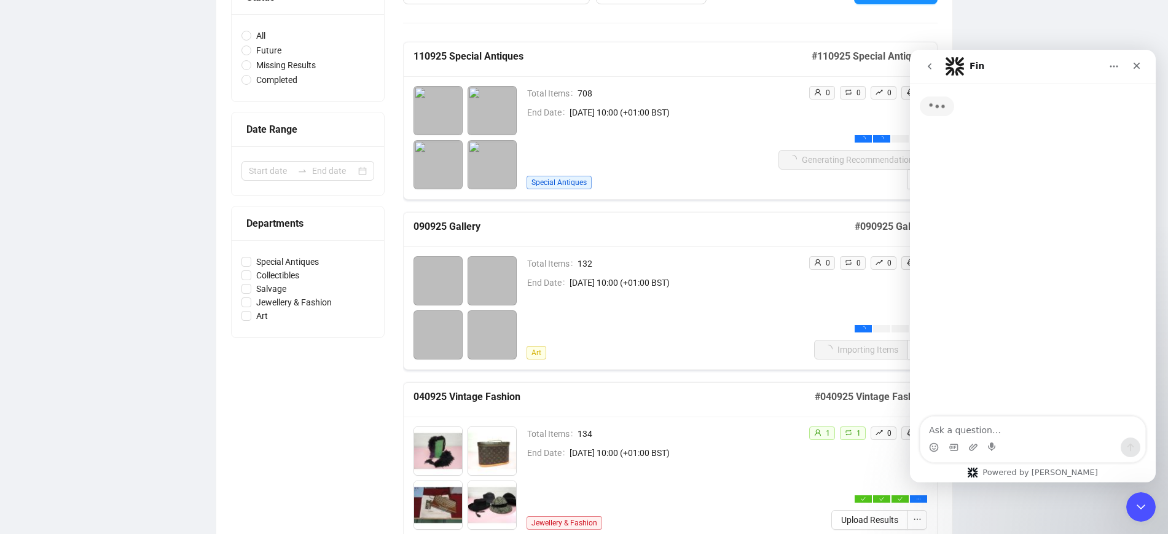
type textarea "UH OH! There was a problem with your Artbrain items import: * Please make sure …"
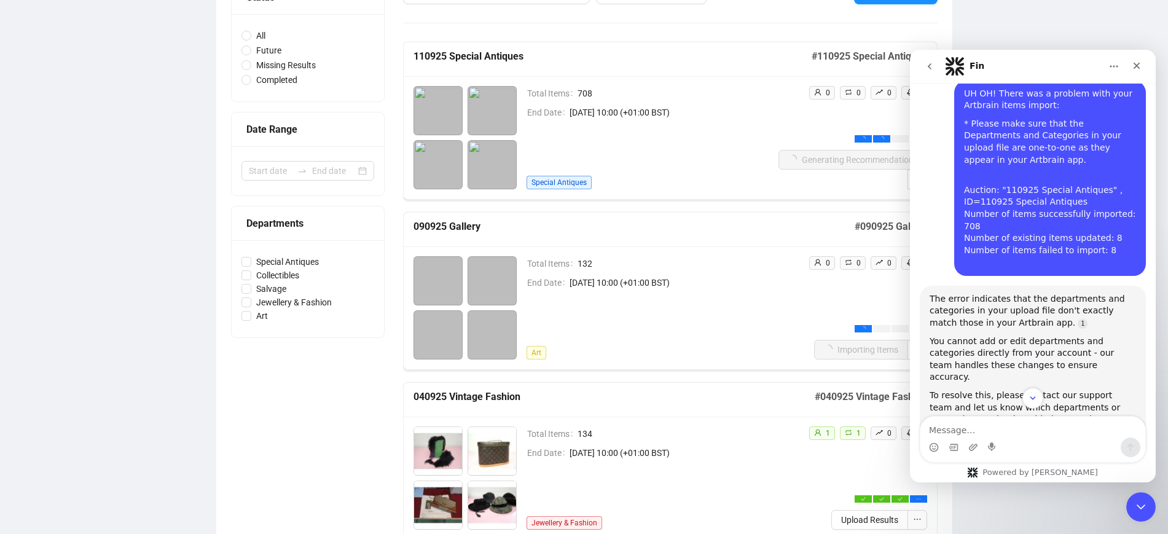
scroll to position [152, 0]
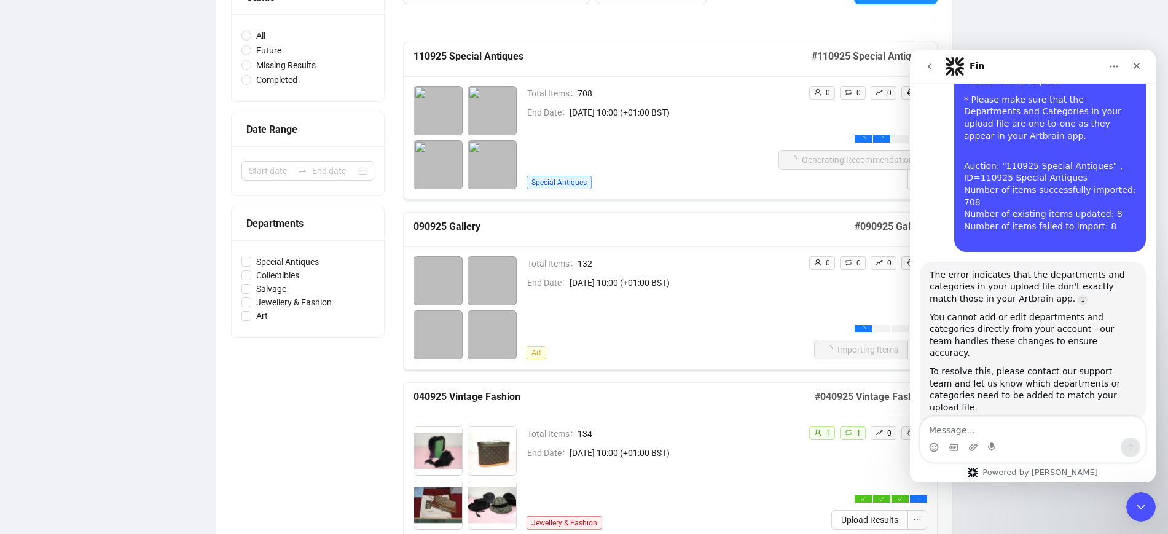
click at [990, 426] on textarea "Message…" at bounding box center [1032, 427] width 225 height 21
type textarea "Yes."
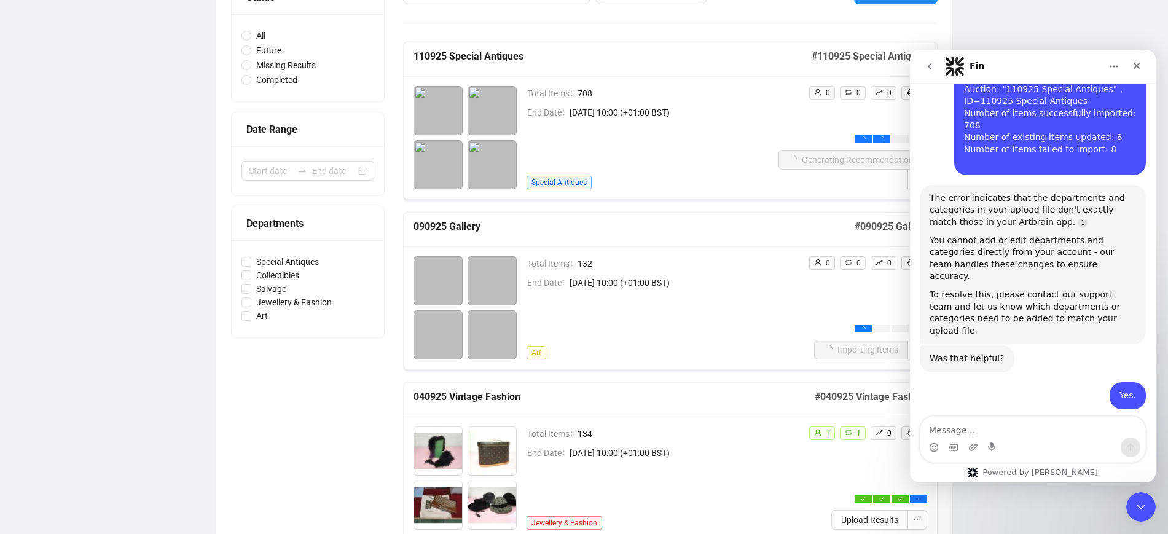
scroll to position [289, 0]
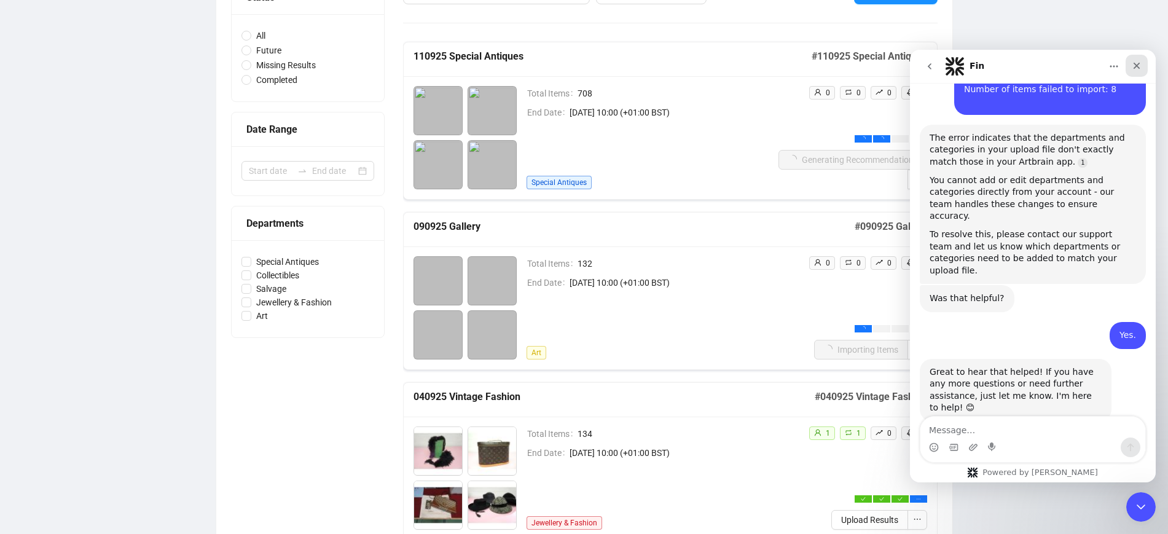
click at [1143, 65] on div "Close" at bounding box center [1137, 66] width 22 height 22
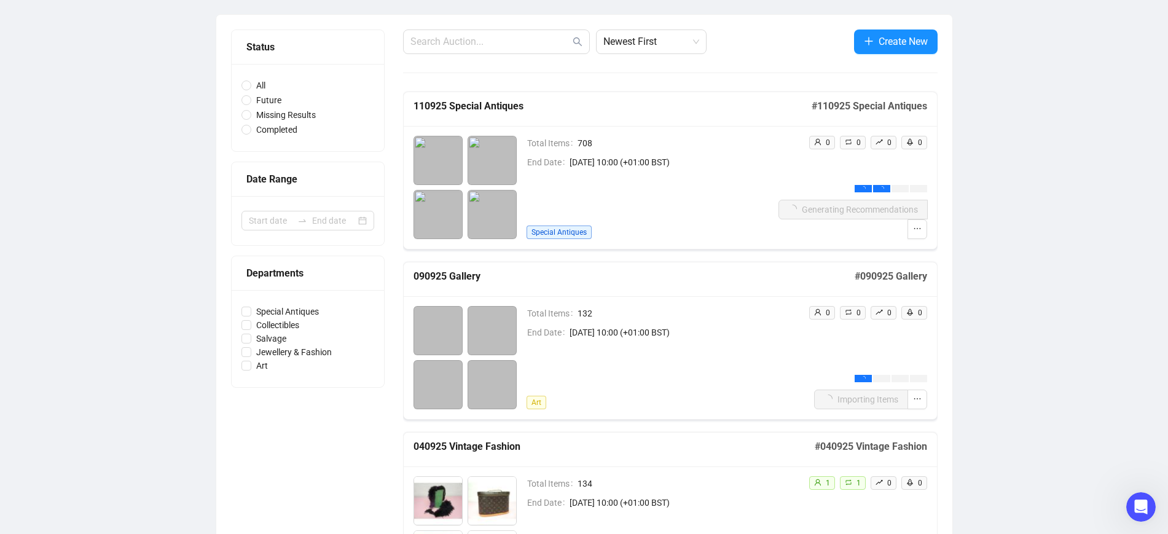
scroll to position [77, 0]
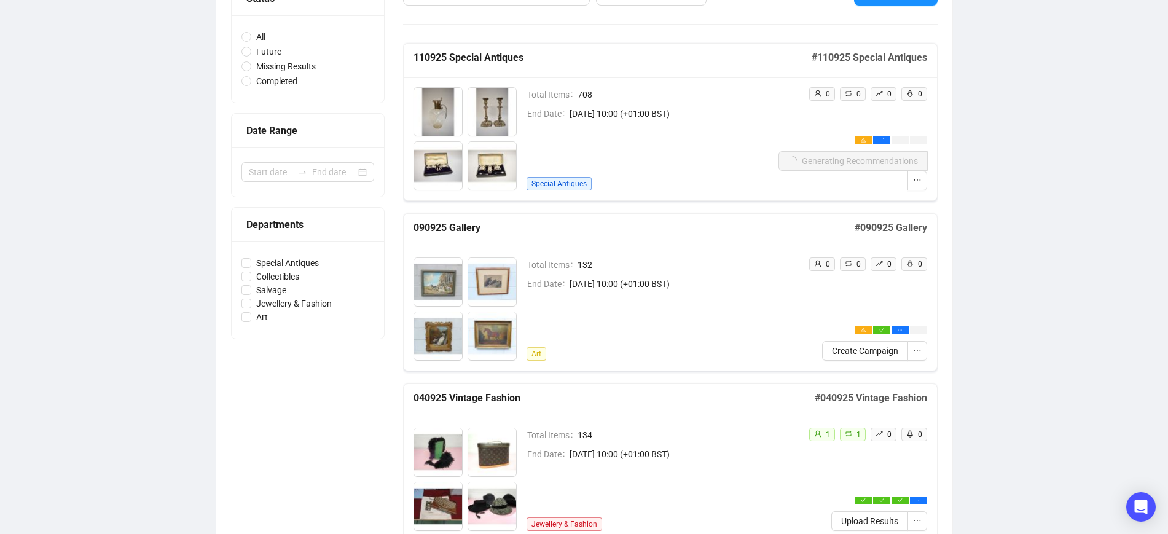
scroll to position [77, 0]
